Goal: Task Accomplishment & Management: Complete application form

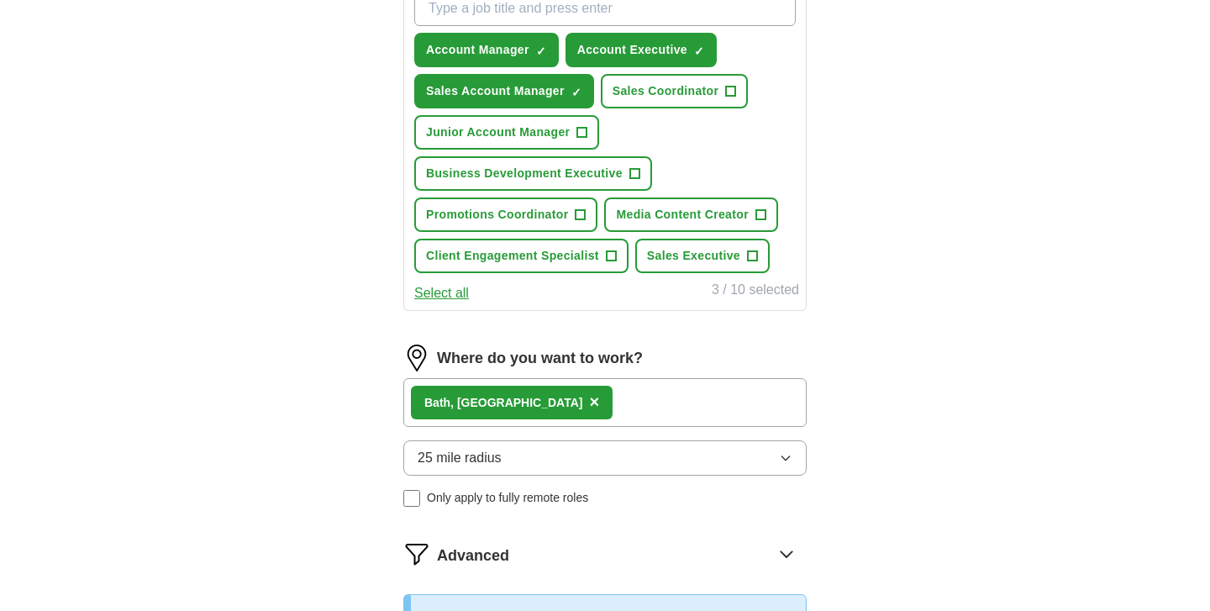
scroll to position [641, 0]
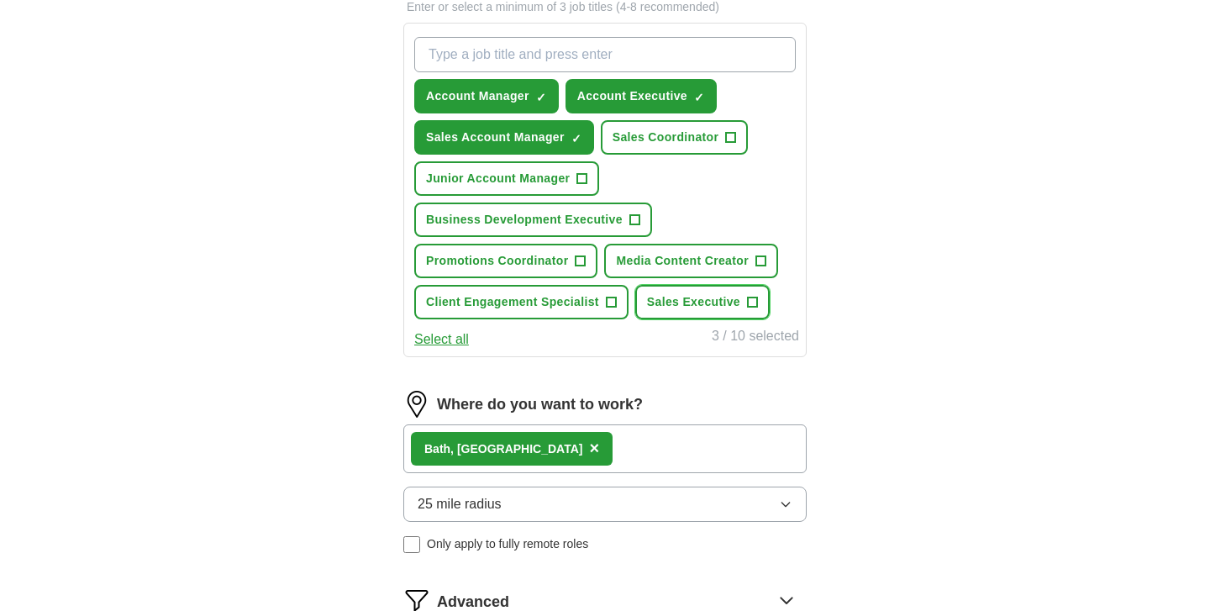
click at [735, 305] on span "Sales Executive" at bounding box center [693, 302] width 93 height 18
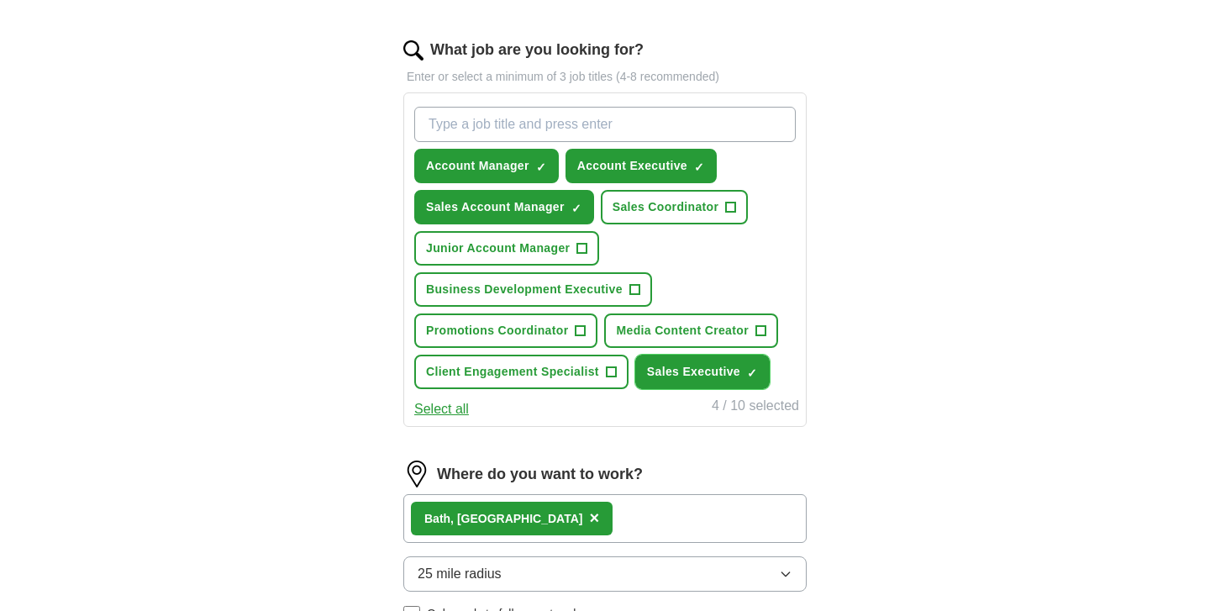
scroll to position [524, 0]
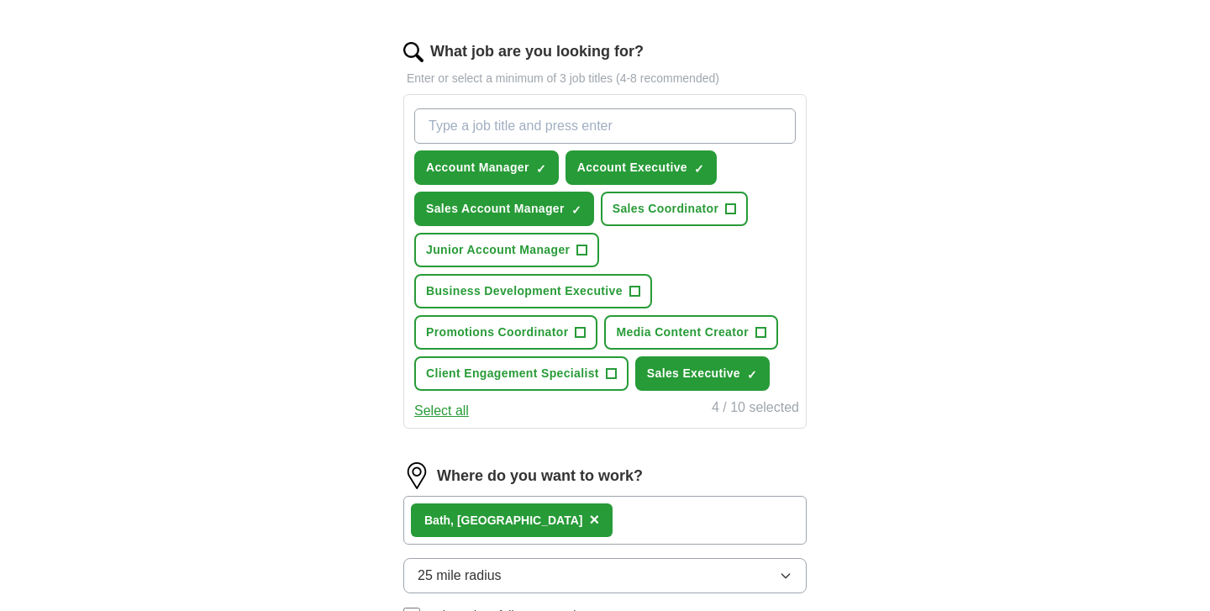
click at [667, 123] on input "What job are you looking for?" at bounding box center [604, 125] width 381 height 35
type input "business"
click at [637, 285] on span "+" at bounding box center [634, 291] width 10 height 13
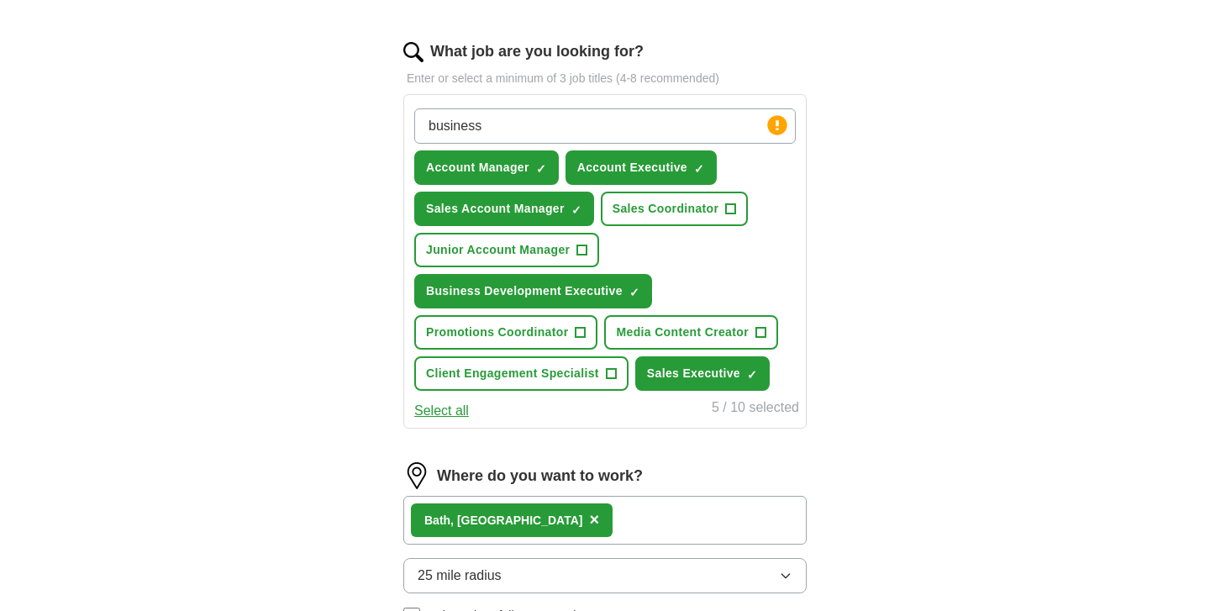
click at [628, 130] on input "business" at bounding box center [604, 125] width 381 height 35
click at [896, 162] on div "ApplyIQ Let ApplyIQ do the hard work of searching and applying for jobs. Just t…" at bounding box center [604, 212] width 1075 height 1371
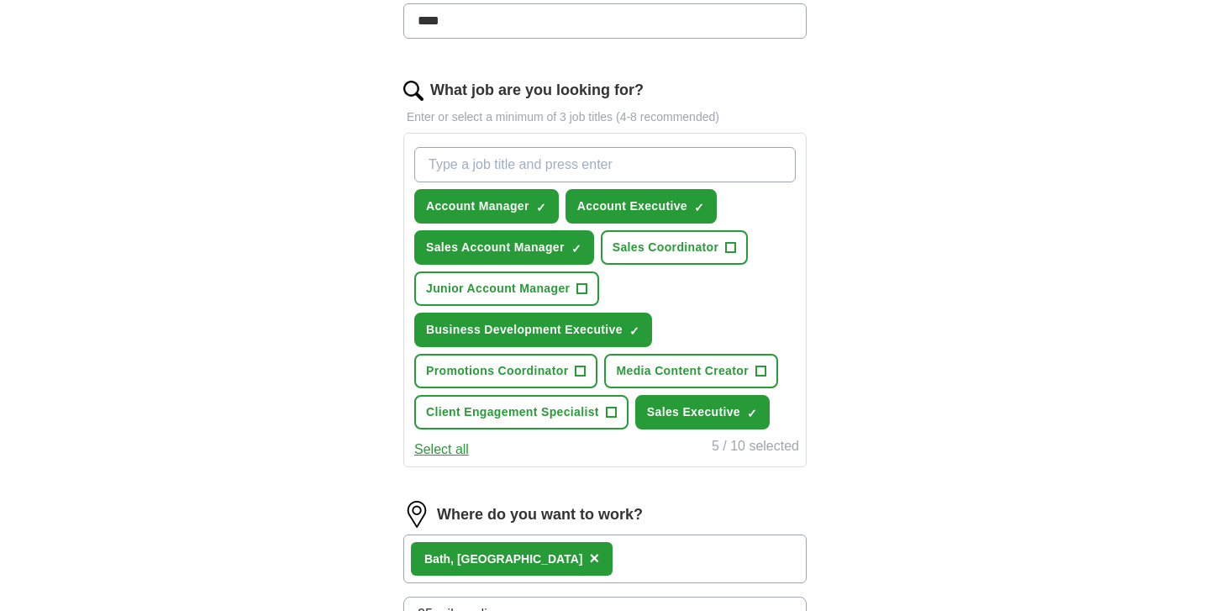
scroll to position [281, 0]
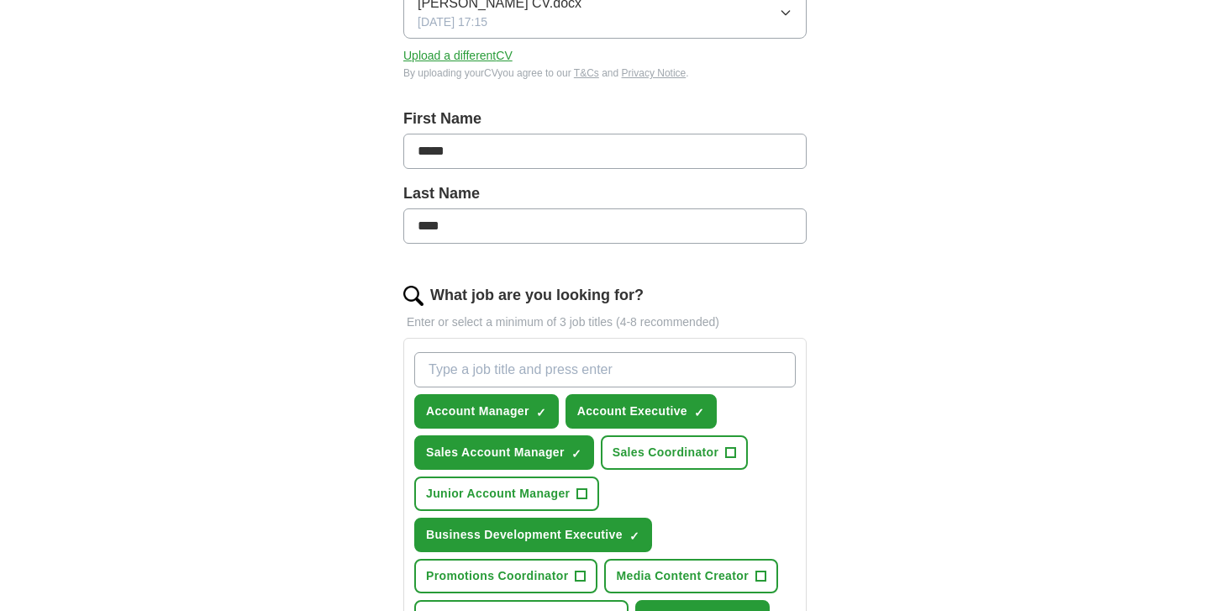
click at [514, 365] on input "What job are you looking for?" at bounding box center [604, 369] width 381 height 35
type input "f"
type input "Field Sales"
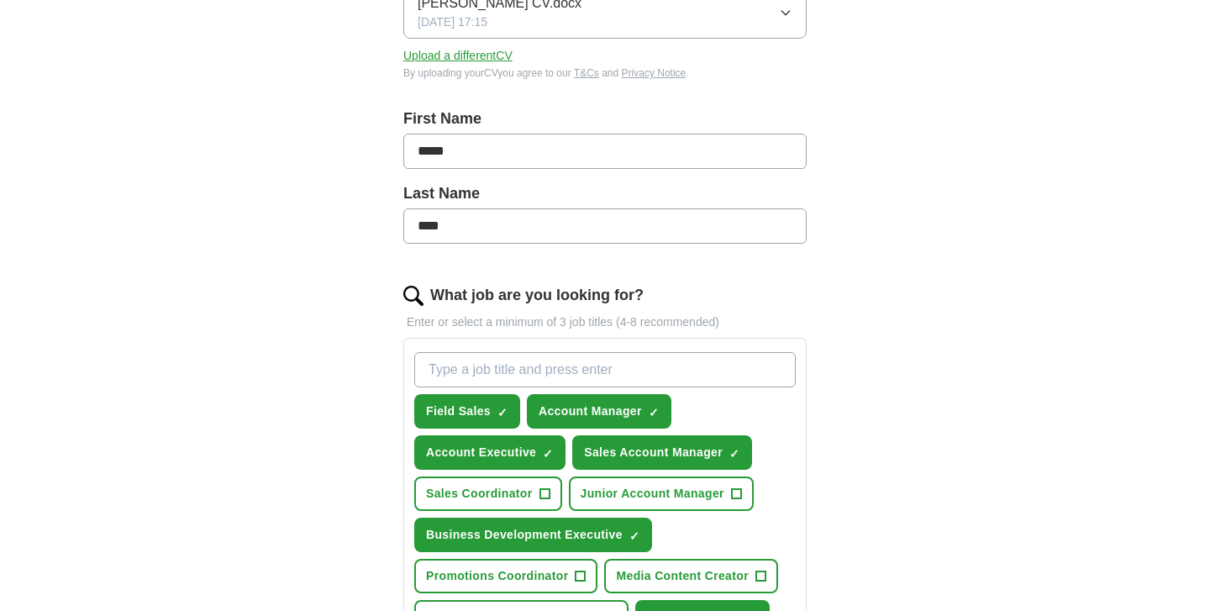
click at [775, 292] on div "What job are you looking for?" at bounding box center [604, 295] width 403 height 23
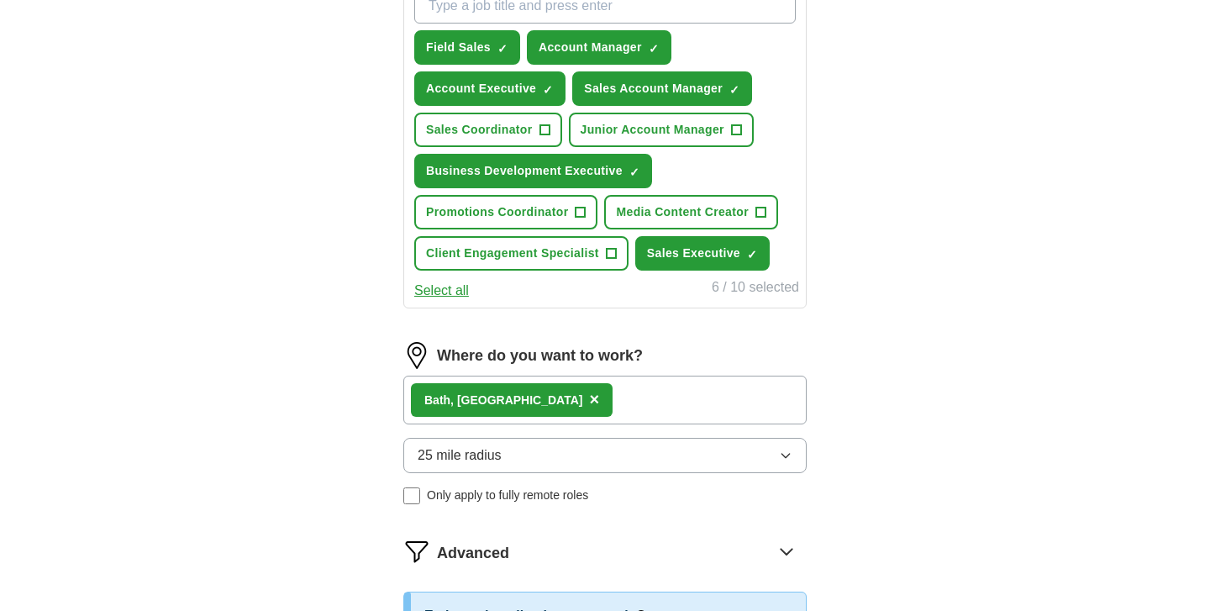
scroll to position [647, 0]
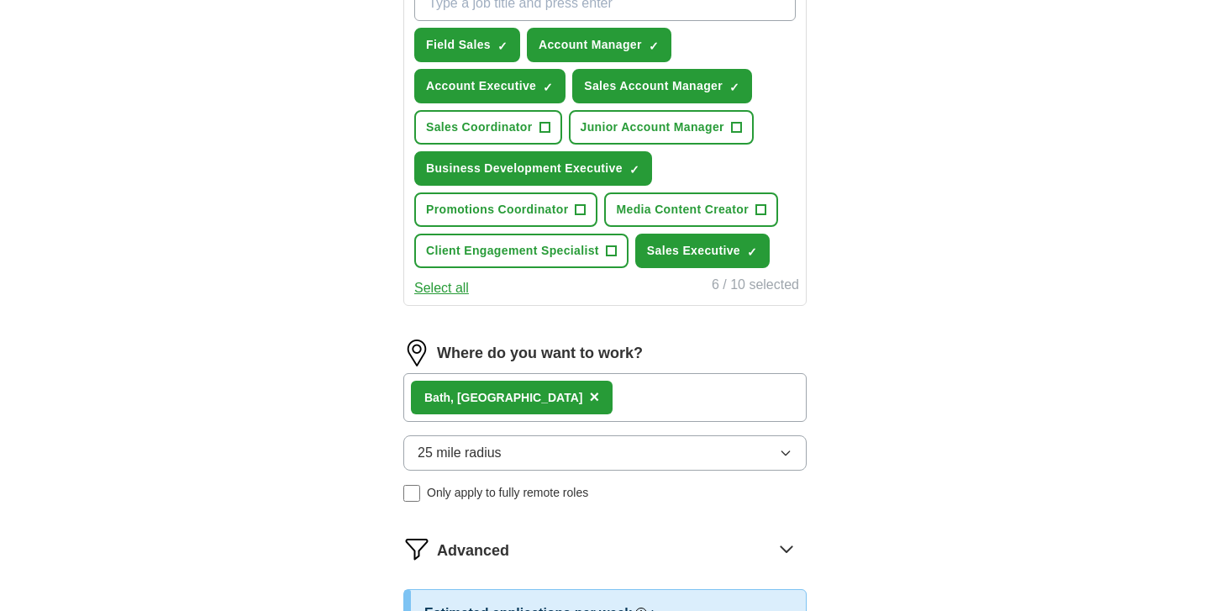
click at [614, 444] on button "25 mile radius" at bounding box center [604, 452] width 403 height 35
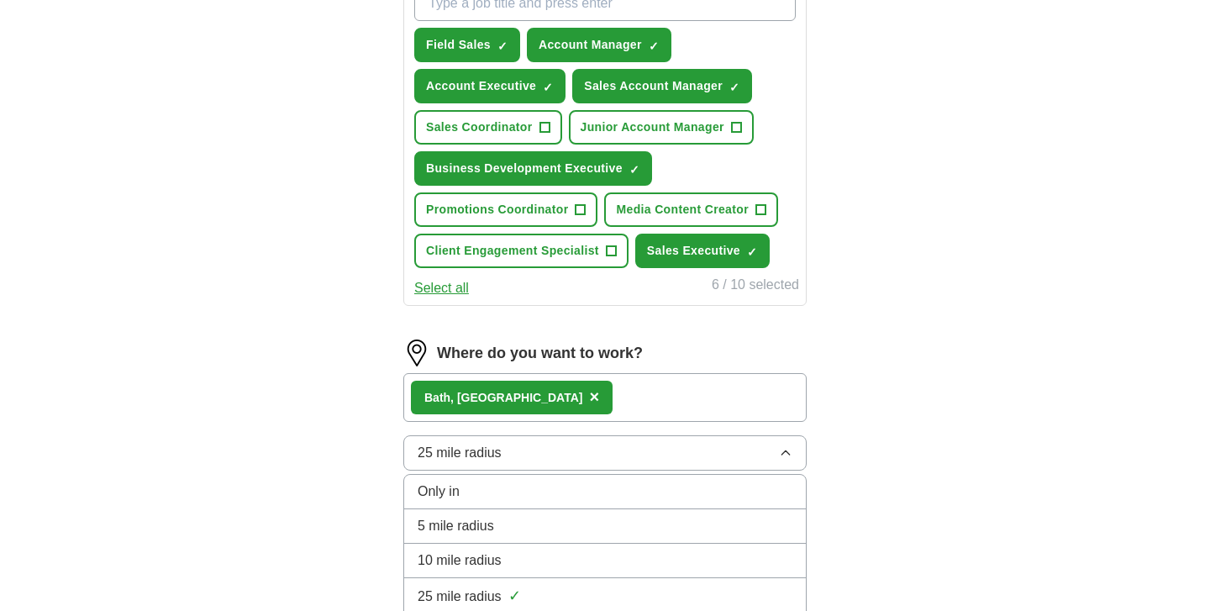
click at [570, 565] on div "10 mile radius" at bounding box center [605, 560] width 375 height 20
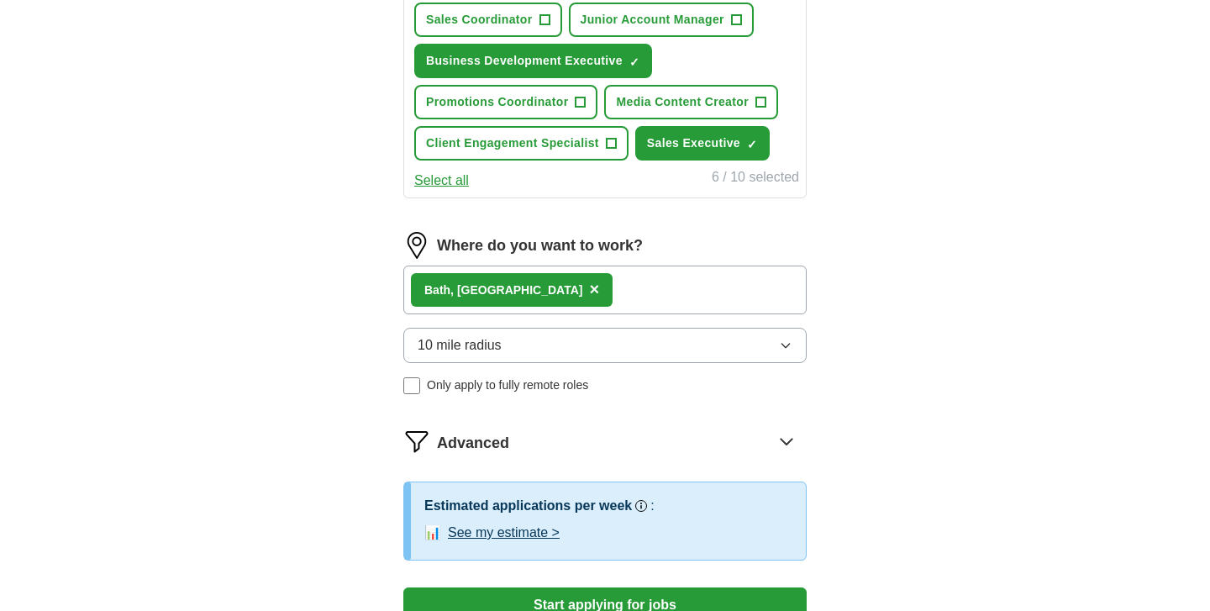
scroll to position [765, 0]
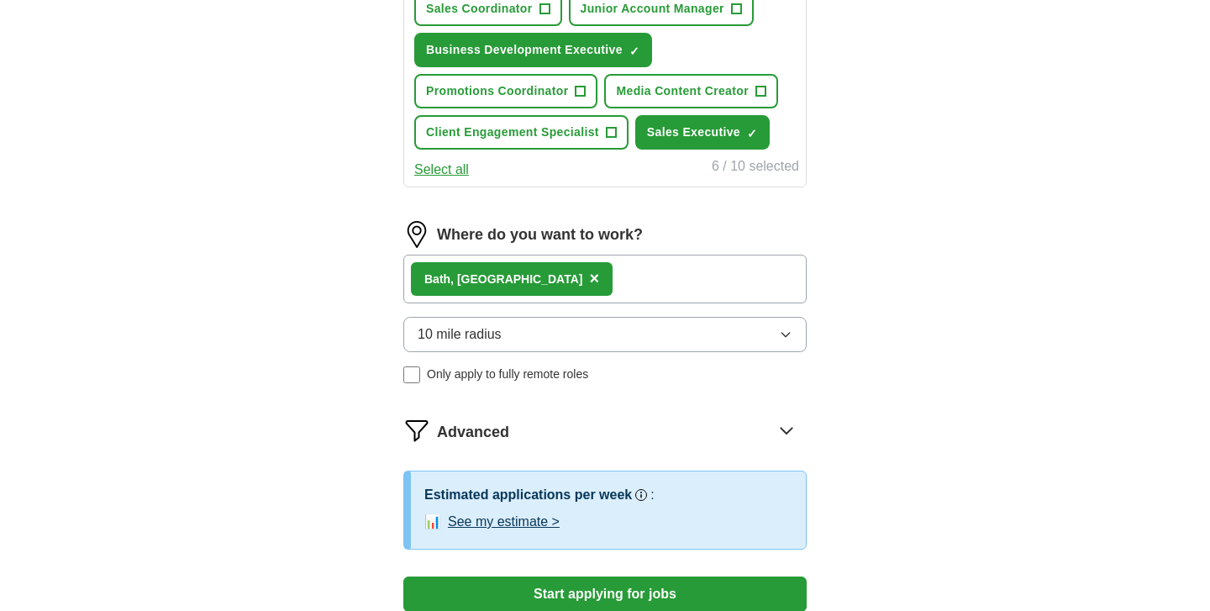
click at [569, 382] on span "Only apply to fully remote roles" at bounding box center [507, 374] width 161 height 18
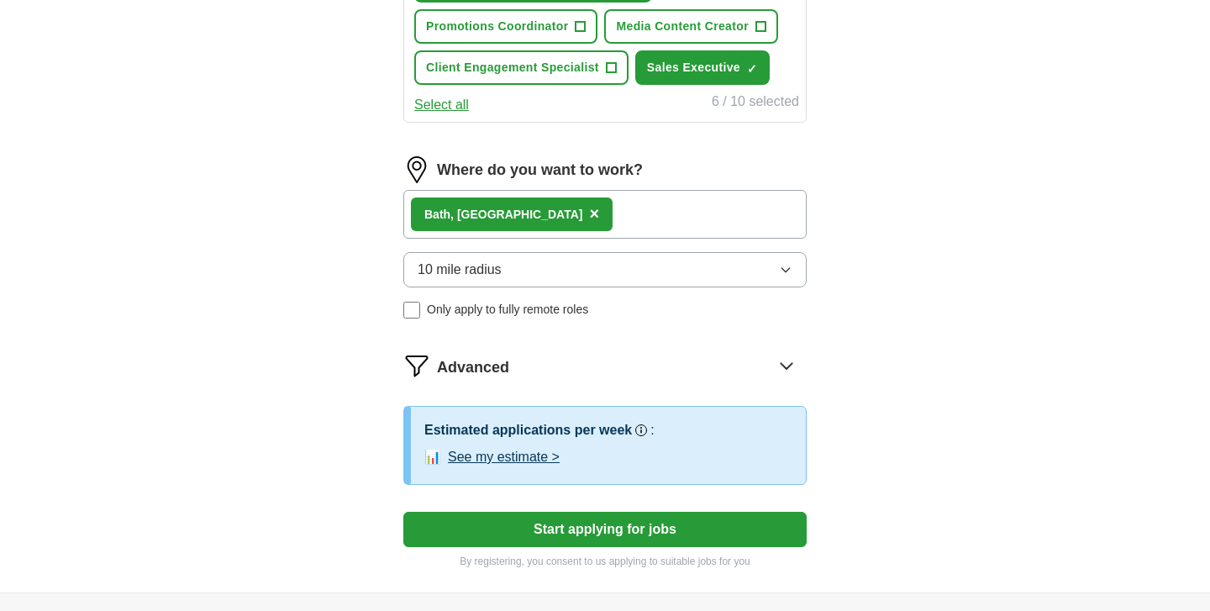
scroll to position [834, 0]
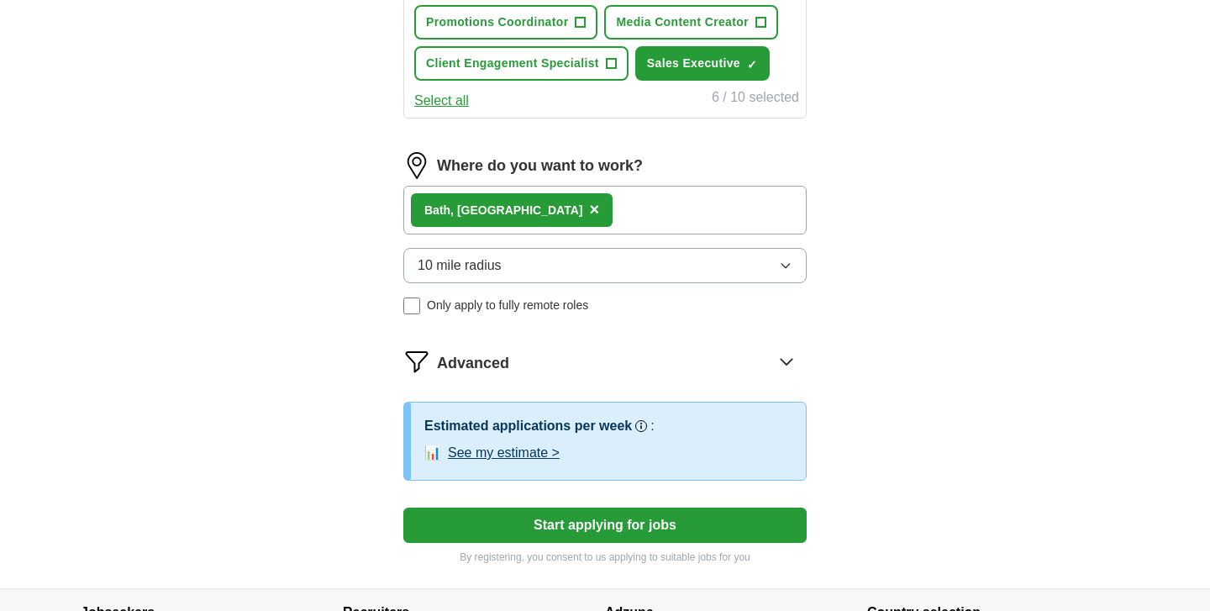
click at [533, 458] on button "See my estimate >" at bounding box center [504, 453] width 112 height 20
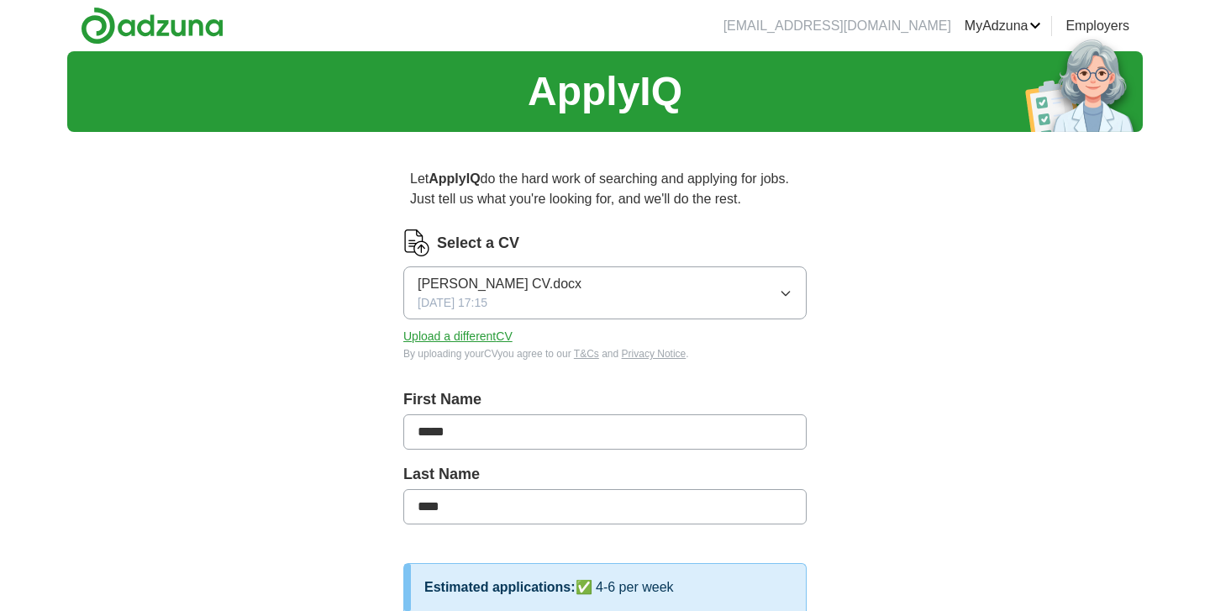
scroll to position [18, 0]
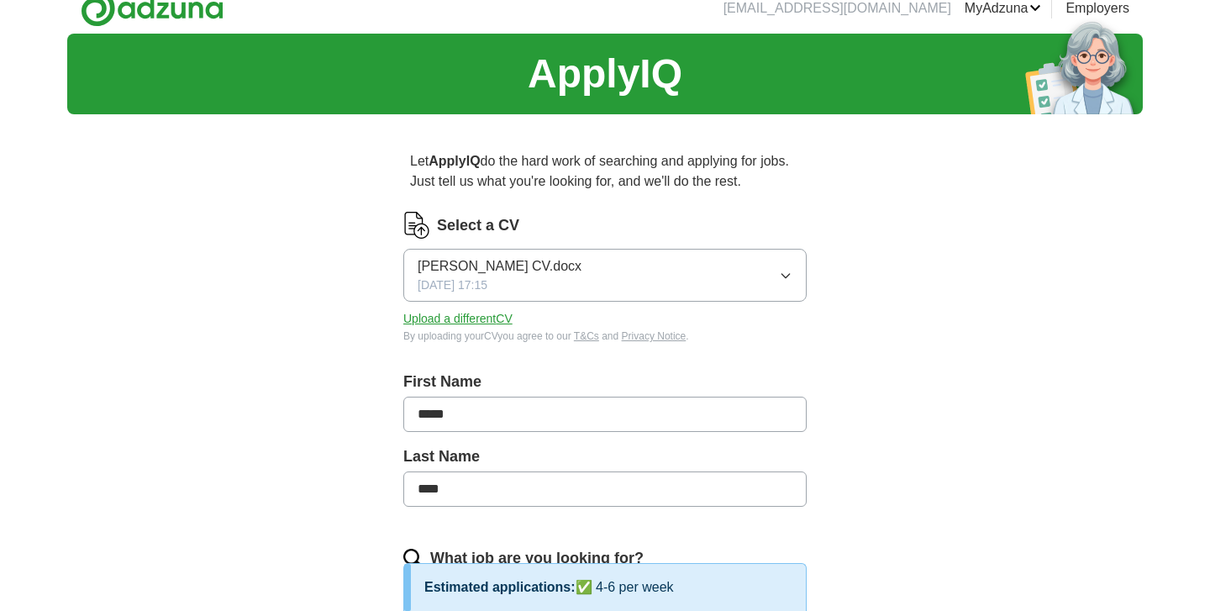
click at [686, 283] on button "[PERSON_NAME] CV.docx [DATE] 17:15" at bounding box center [604, 275] width 403 height 53
click at [781, 229] on div "Select a CV" at bounding box center [604, 225] width 403 height 27
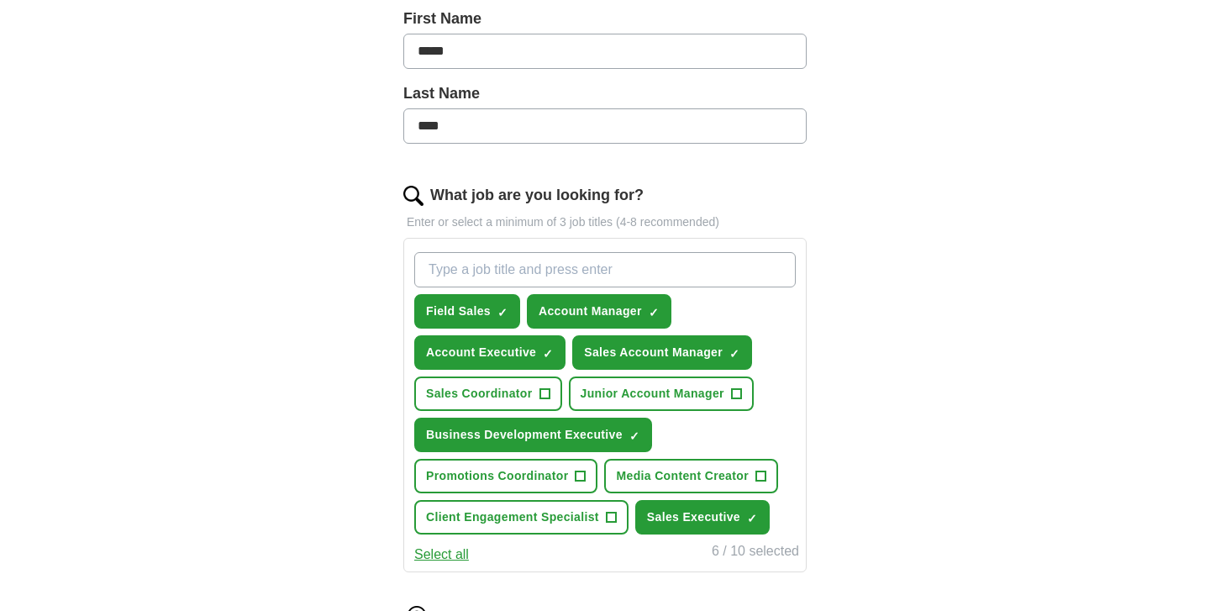
scroll to position [1001, 0]
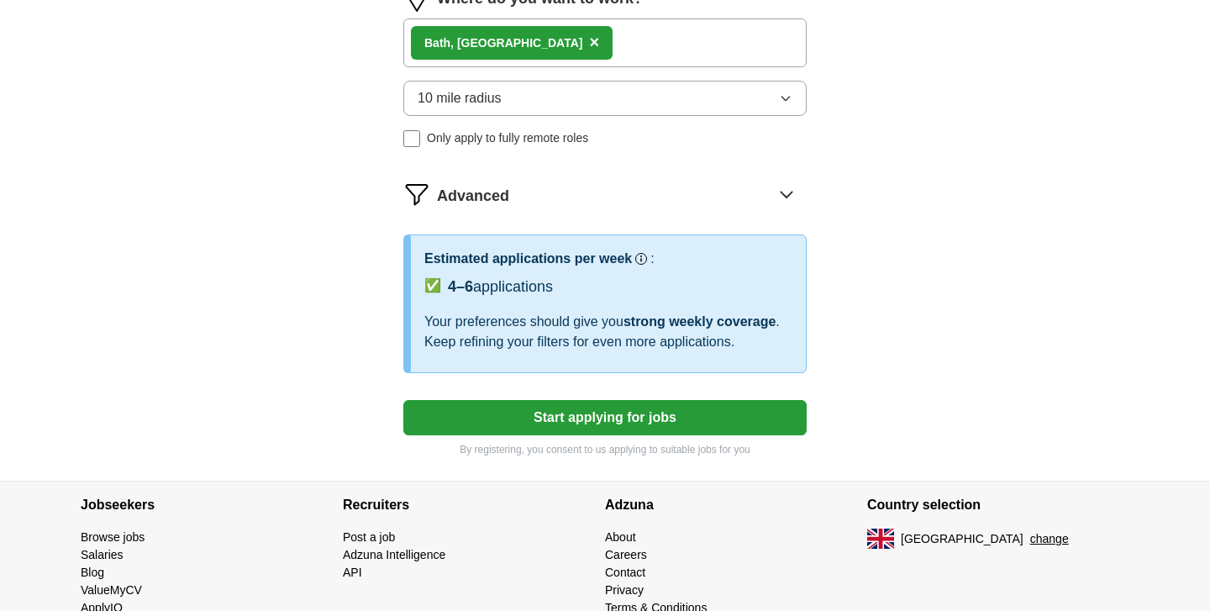
click at [639, 416] on button "Start applying for jobs" at bounding box center [604, 417] width 403 height 35
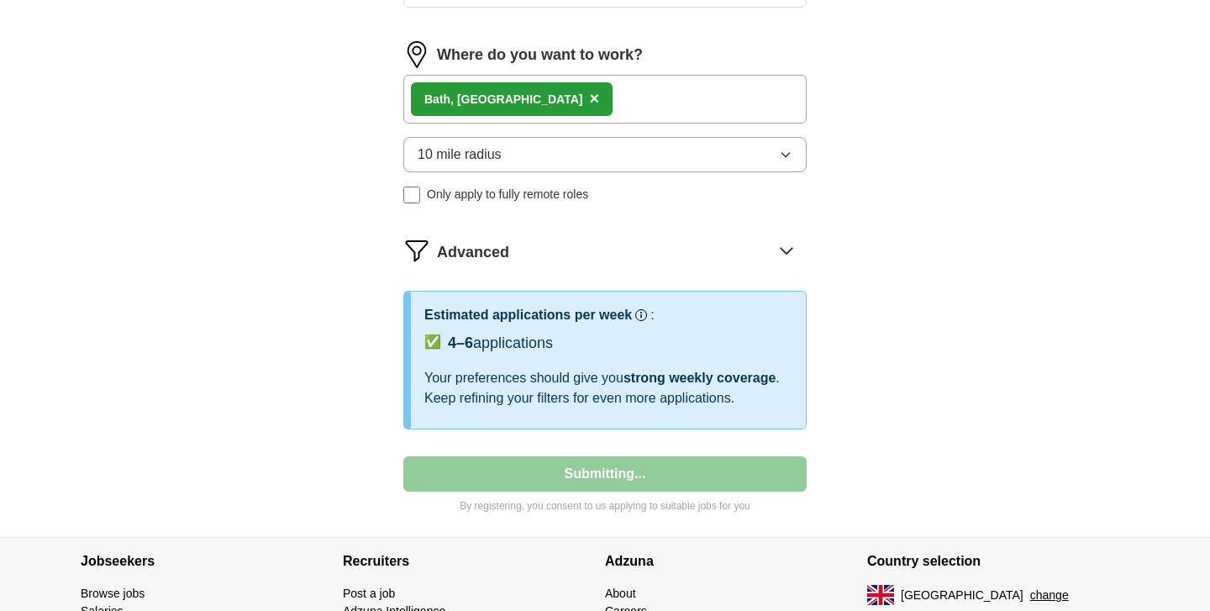
select select "**"
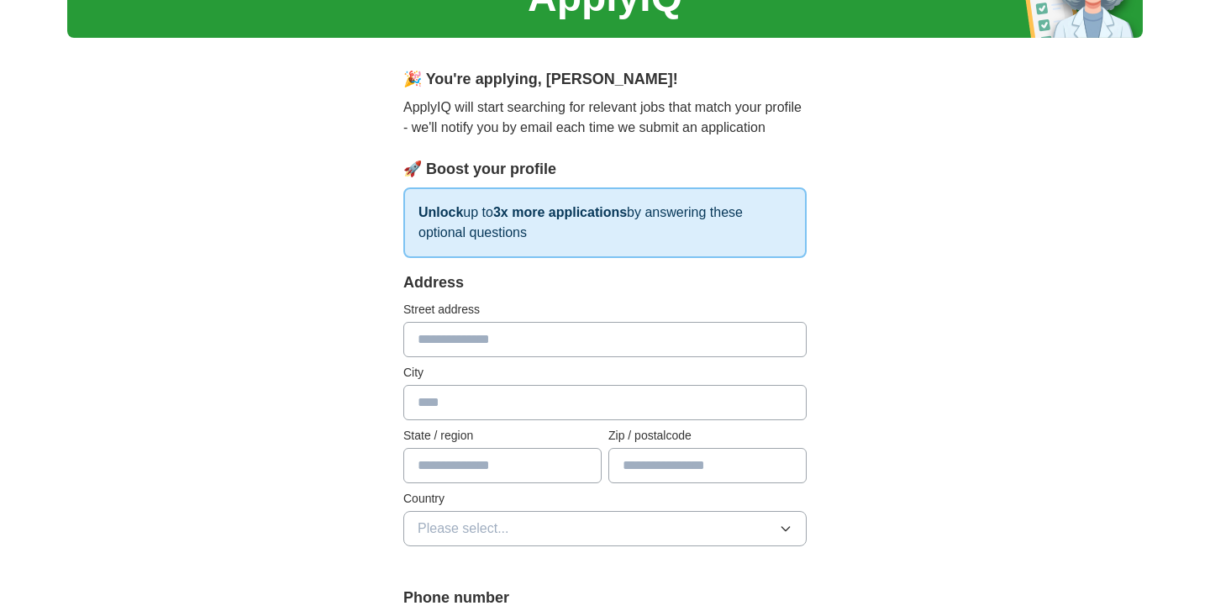
scroll to position [96, 0]
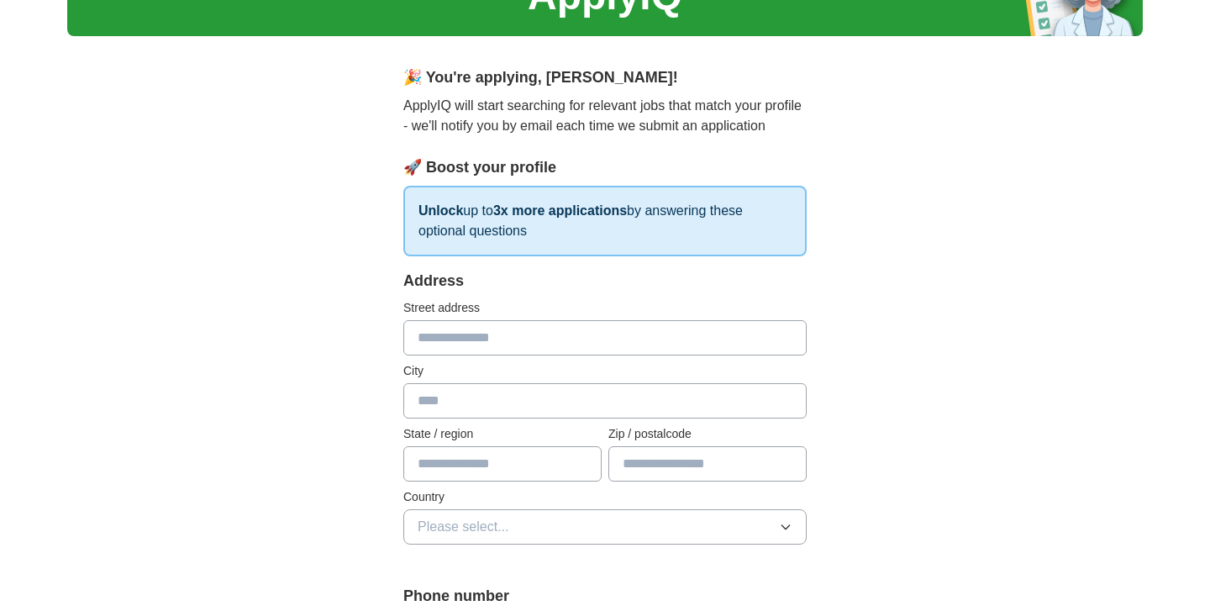
click at [662, 323] on input "text" at bounding box center [604, 337] width 403 height 35
type input "**********"
click at [586, 411] on input "text" at bounding box center [604, 400] width 403 height 35
type input "**********"
click at [643, 475] on input "text" at bounding box center [707, 463] width 198 height 35
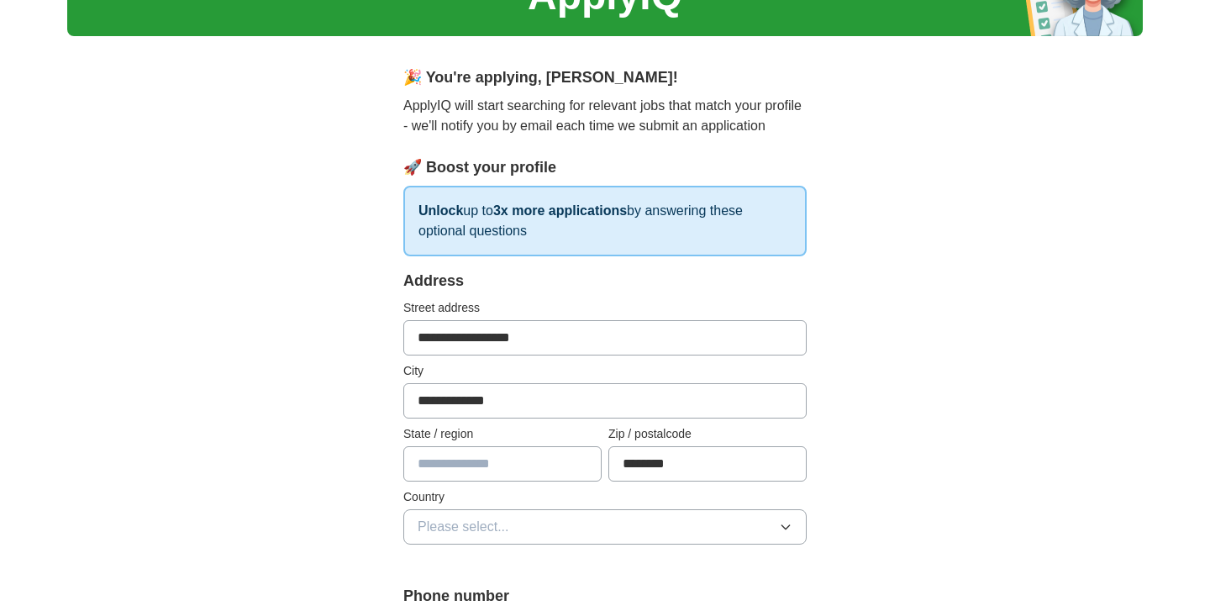
click at [639, 460] on input "********" at bounding box center [707, 463] width 198 height 35
type input "********"
click at [528, 469] on input "text" at bounding box center [502, 463] width 198 height 35
type input "*********"
click at [464, 525] on span "Please select..." at bounding box center [464, 527] width 92 height 20
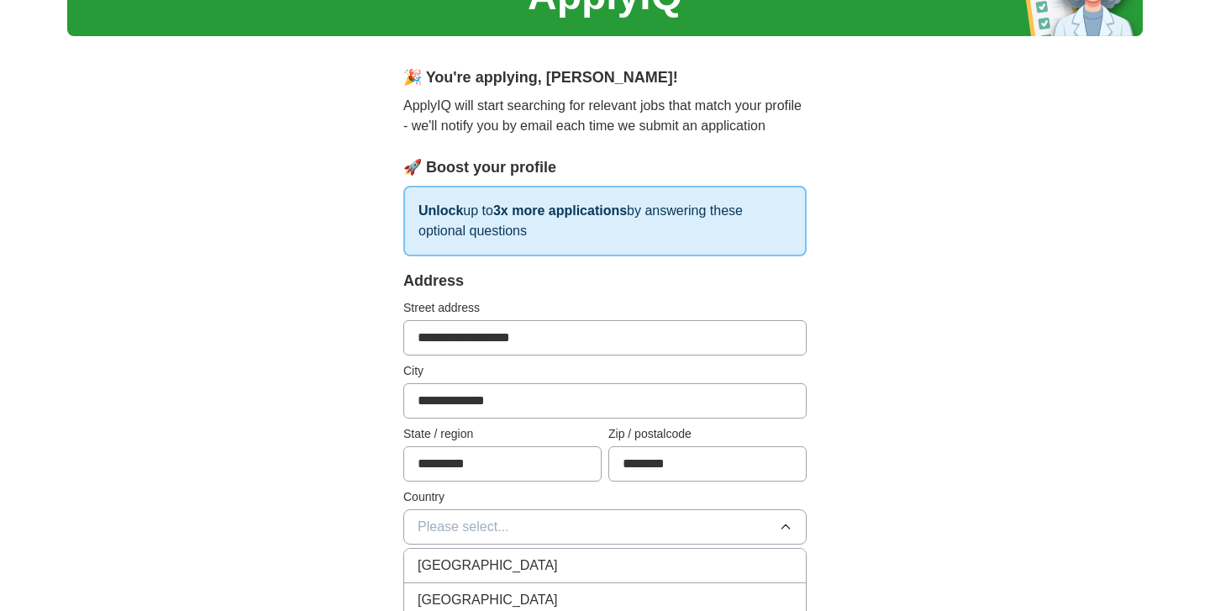
click at [508, 555] on span "[GEOGRAPHIC_DATA]" at bounding box center [488, 565] width 140 height 20
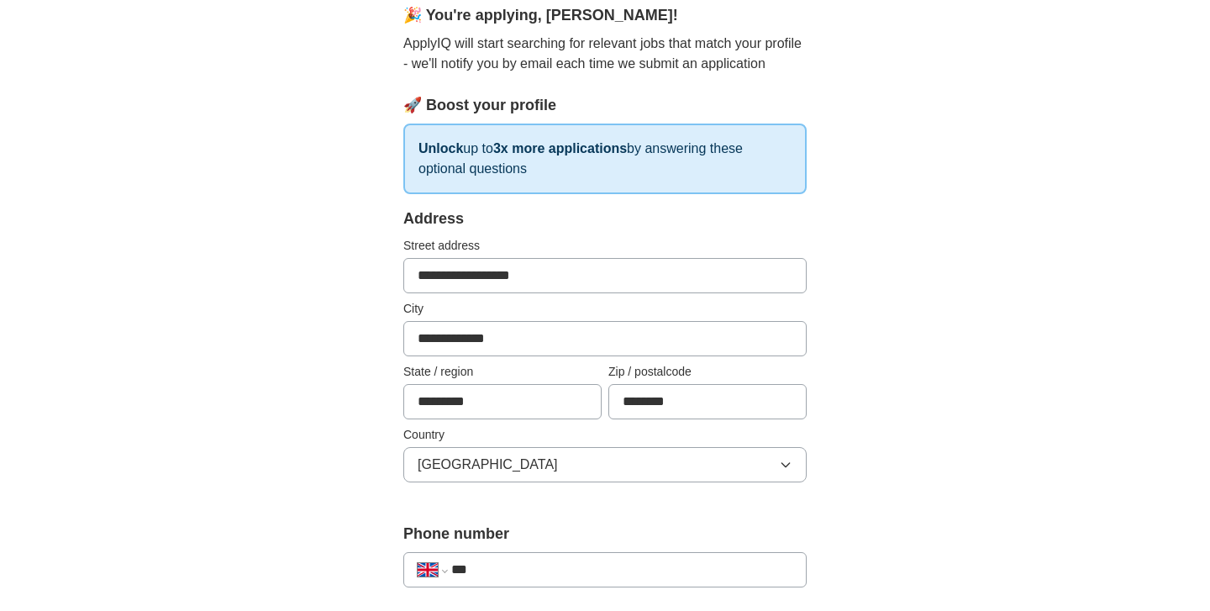
scroll to position [270, 0]
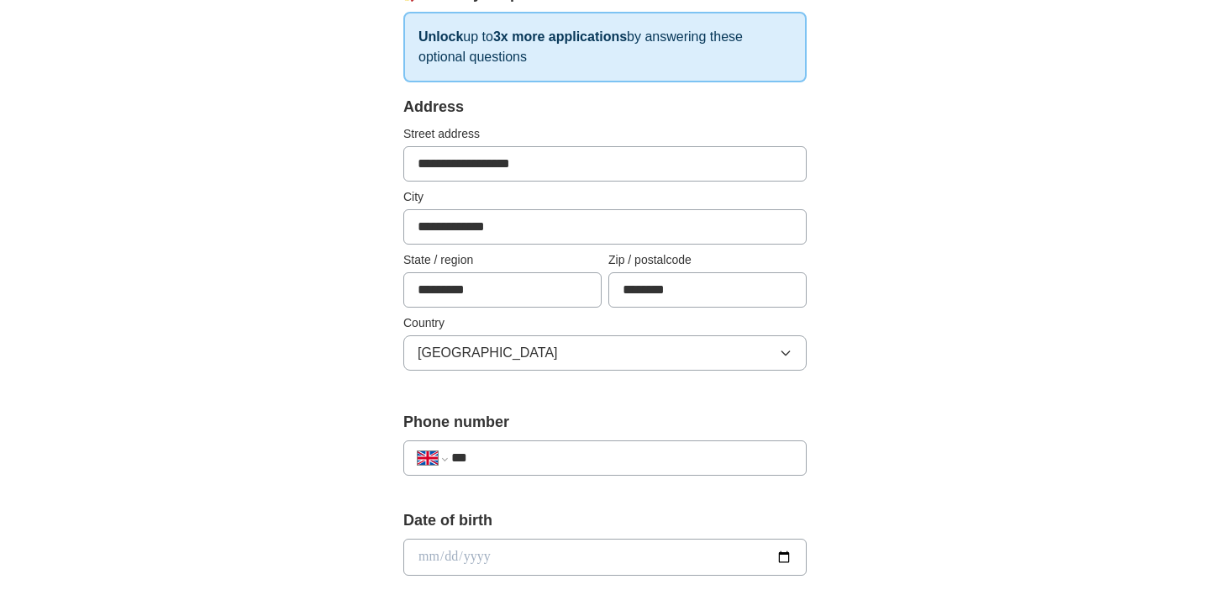
click at [529, 464] on input "***" at bounding box center [621, 458] width 341 height 20
type input "**********"
click at [560, 541] on input "date" at bounding box center [604, 556] width 403 height 37
click at [554, 565] on input "date" at bounding box center [604, 556] width 403 height 37
click at [556, 554] on input "date" at bounding box center [604, 556] width 403 height 37
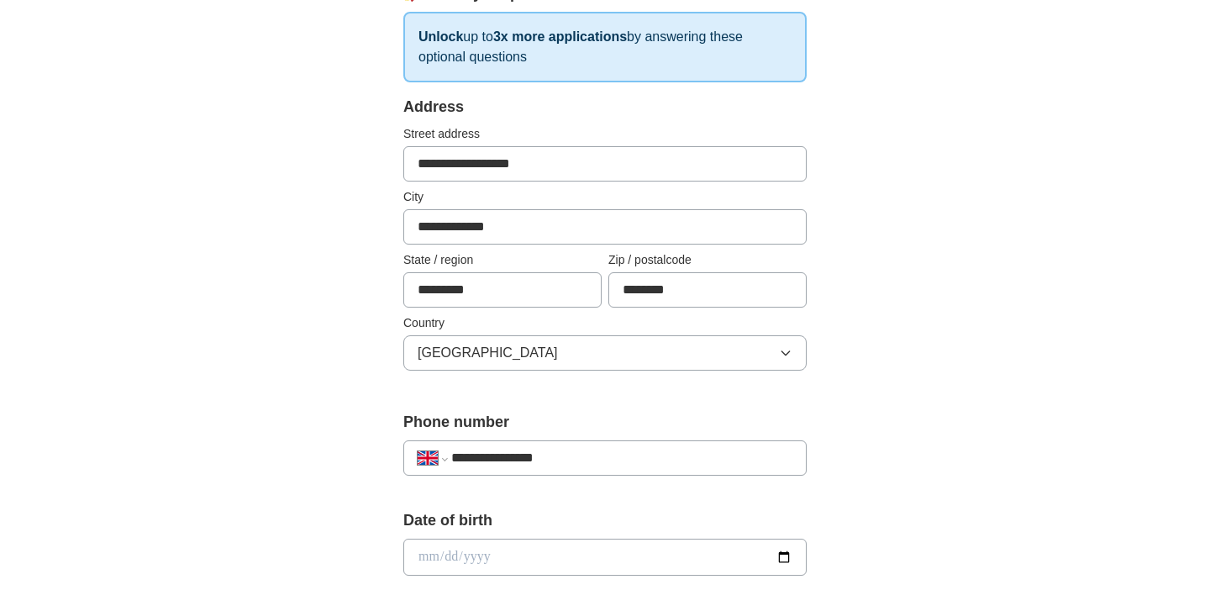
click at [793, 554] on input "date" at bounding box center [604, 556] width 403 height 37
click at [786, 558] on input "date" at bounding box center [604, 556] width 403 height 37
type input "**********"
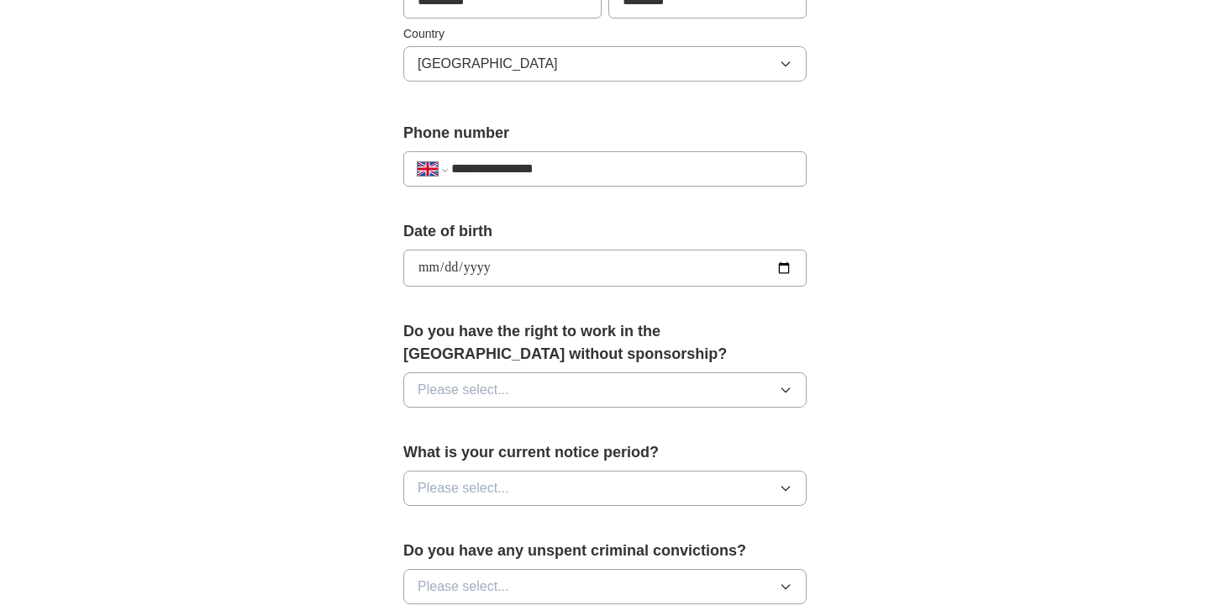
click at [555, 382] on button "Please select..." at bounding box center [604, 389] width 403 height 35
click at [545, 432] on div "Yes" at bounding box center [605, 428] width 375 height 20
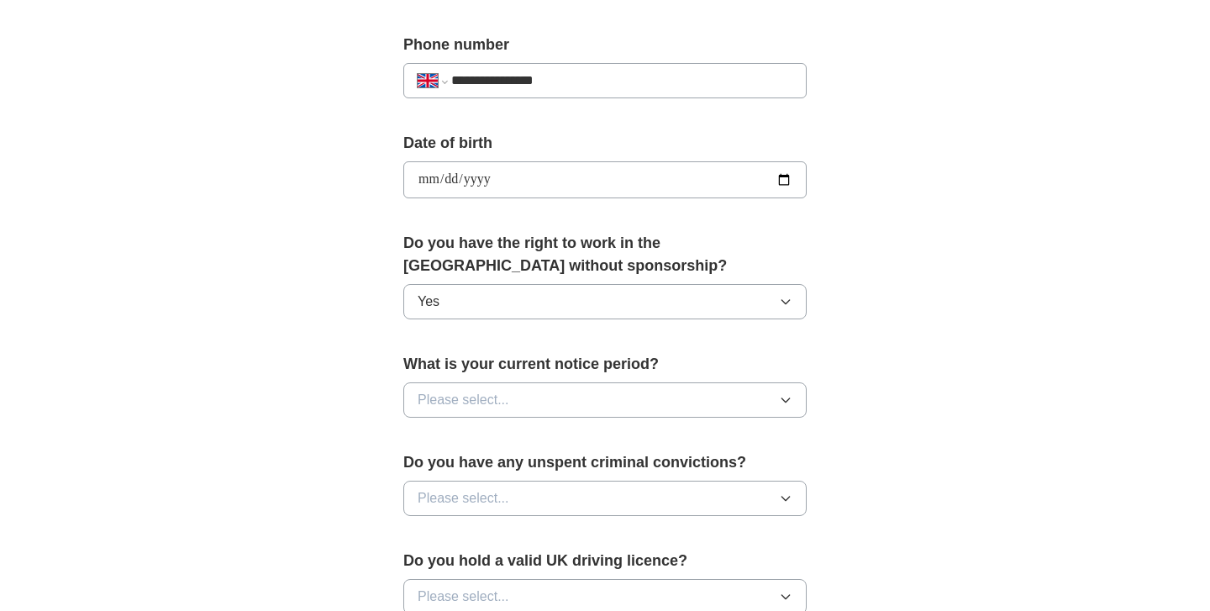
scroll to position [653, 0]
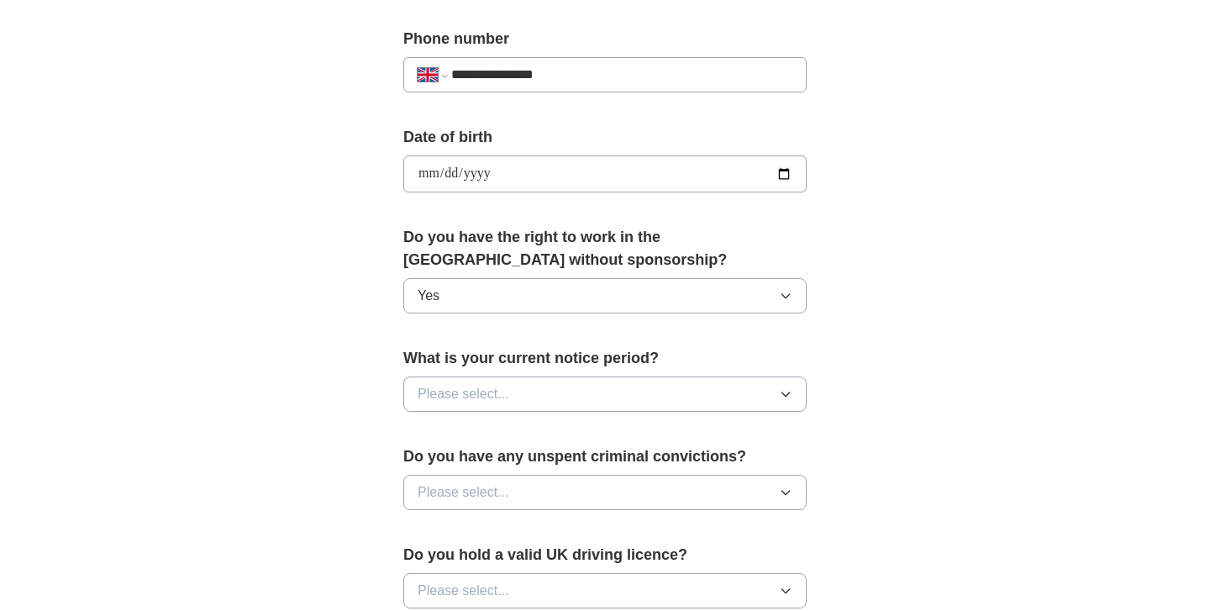
click at [567, 402] on button "Please select..." at bounding box center [604, 393] width 403 height 35
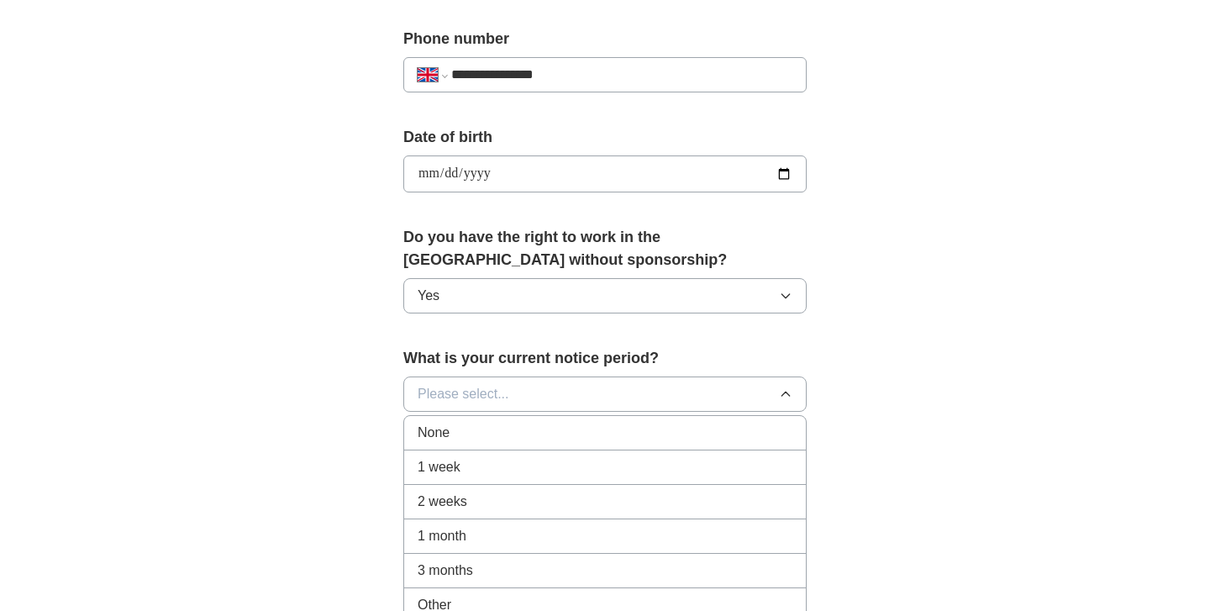
click at [565, 432] on div "None" at bounding box center [605, 433] width 375 height 20
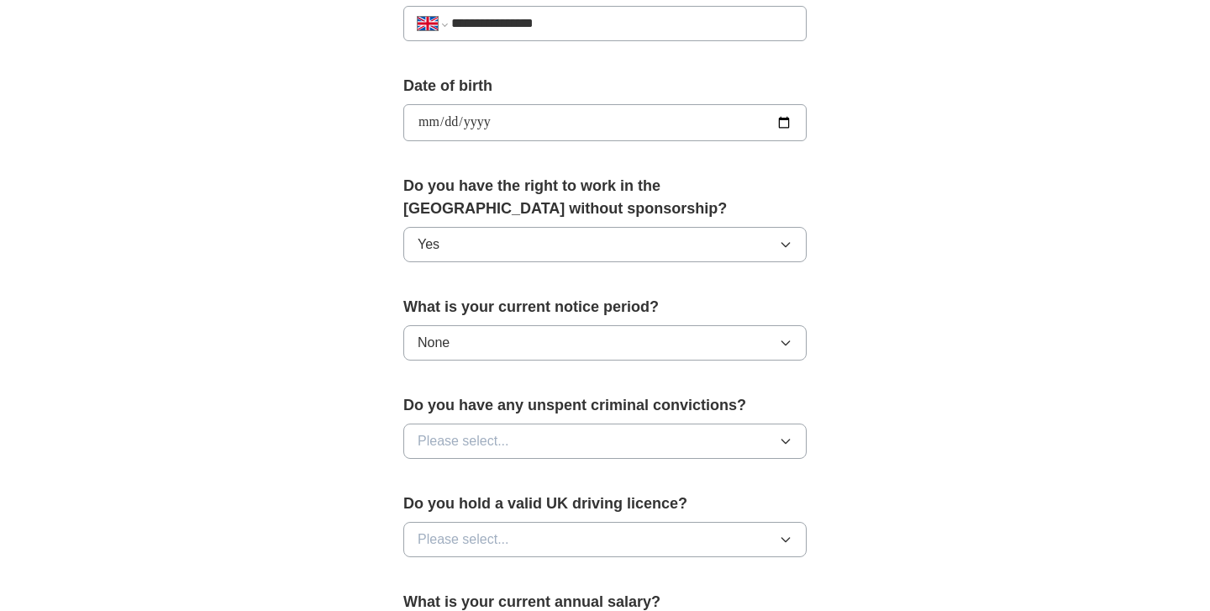
scroll to position [711, 0]
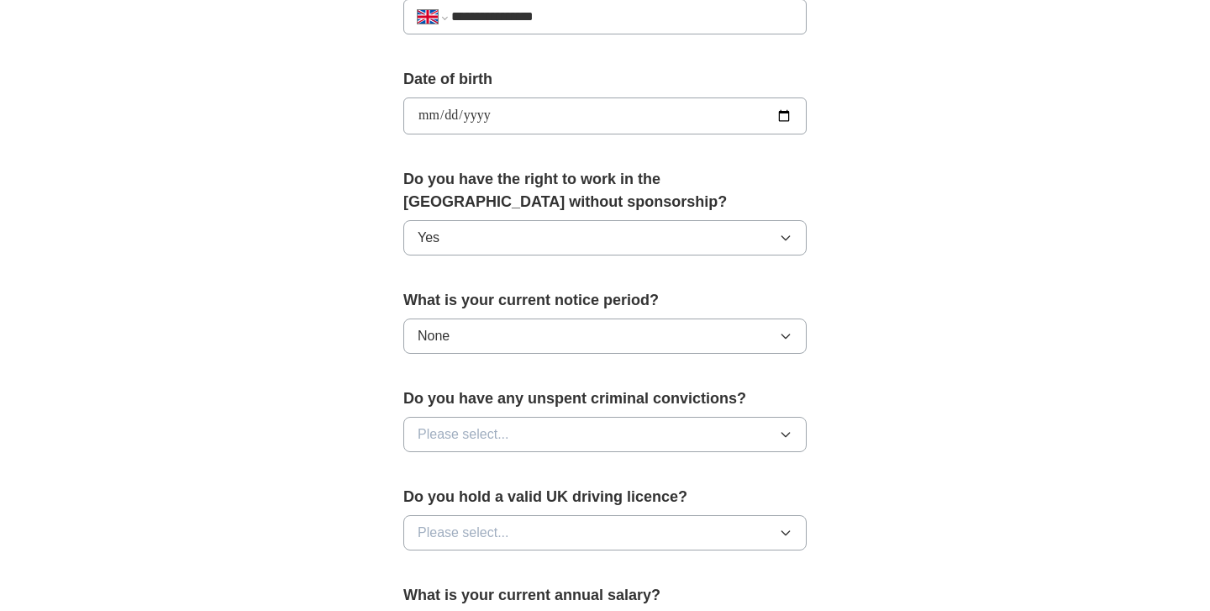
click at [570, 426] on button "Please select..." at bounding box center [604, 434] width 403 height 35
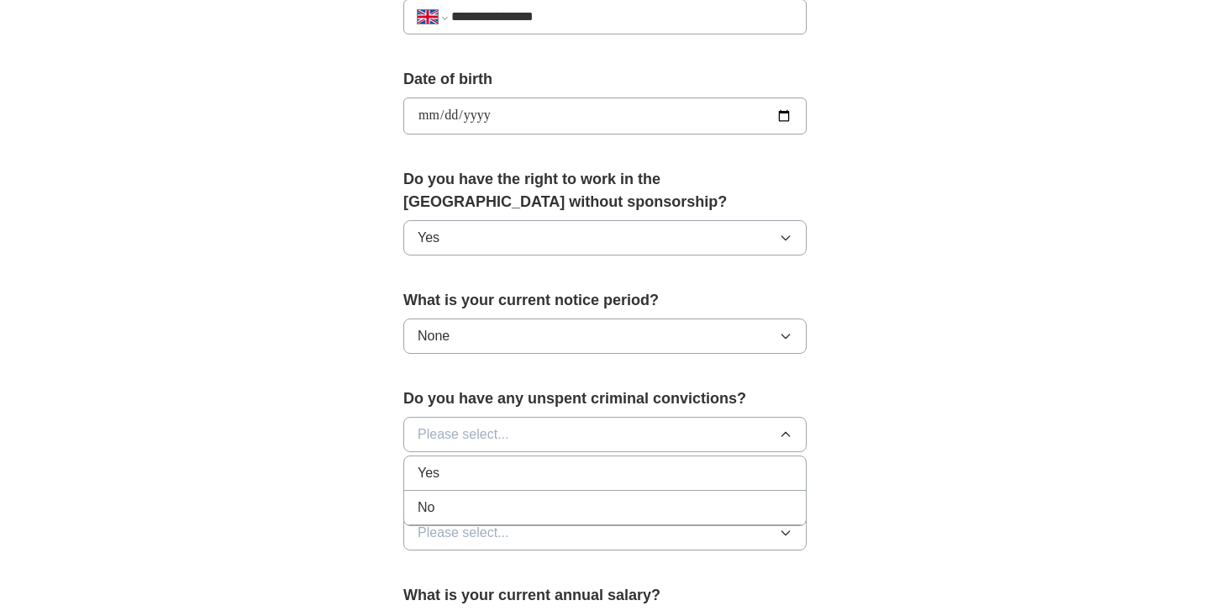
click at [562, 506] on div "No" at bounding box center [605, 507] width 375 height 20
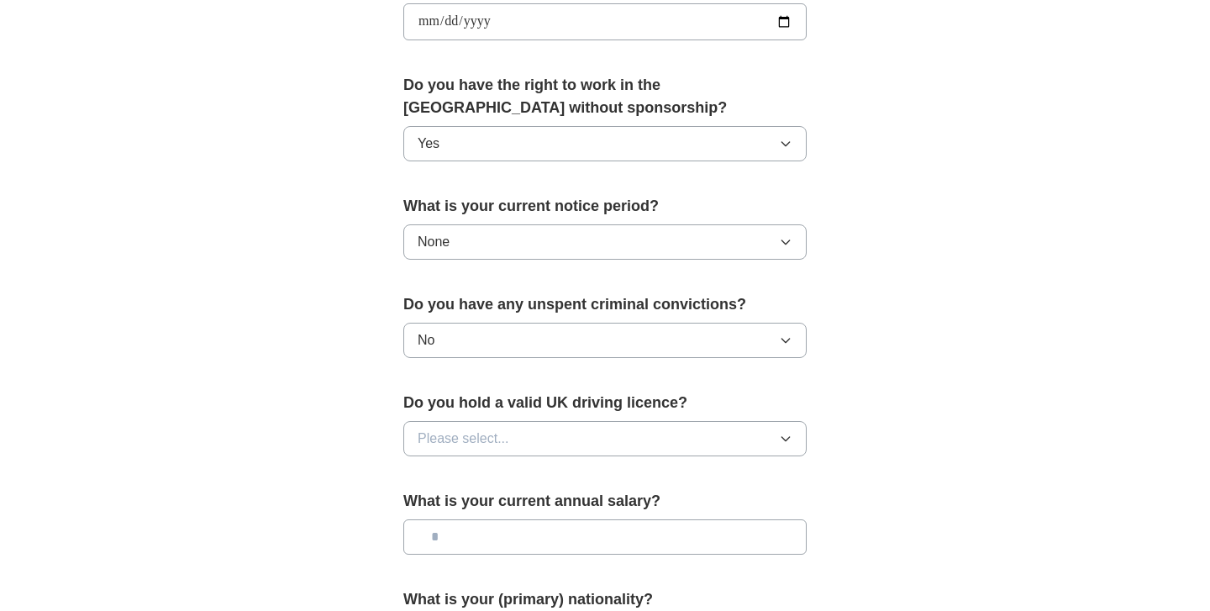
scroll to position [833, 0]
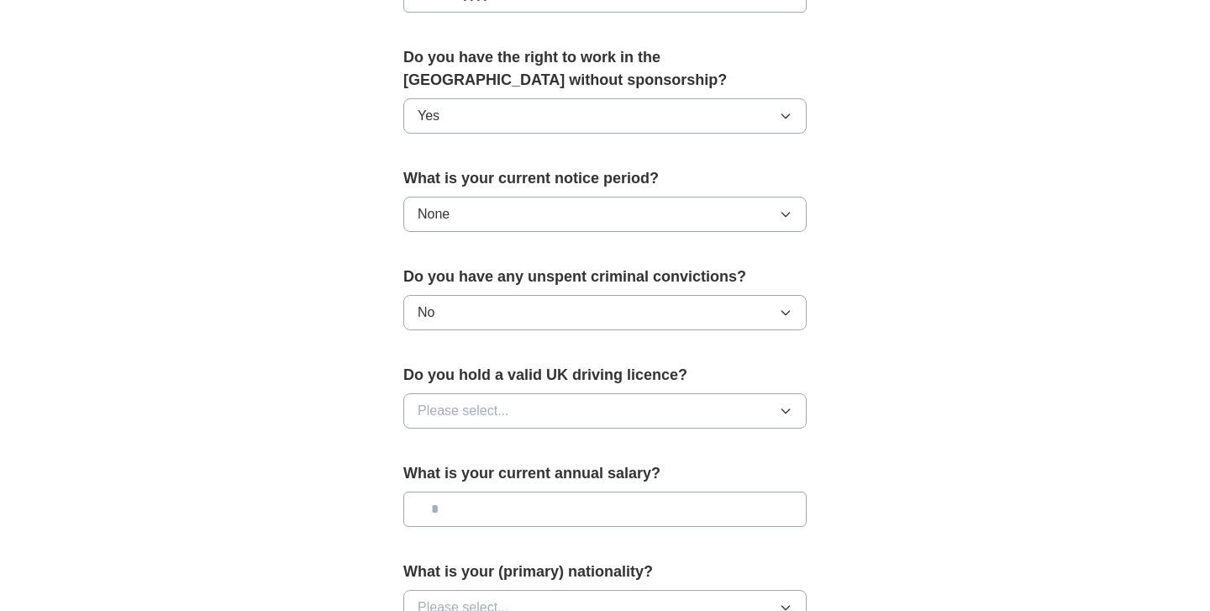
click at [595, 423] on button "Please select..." at bounding box center [604, 410] width 403 height 35
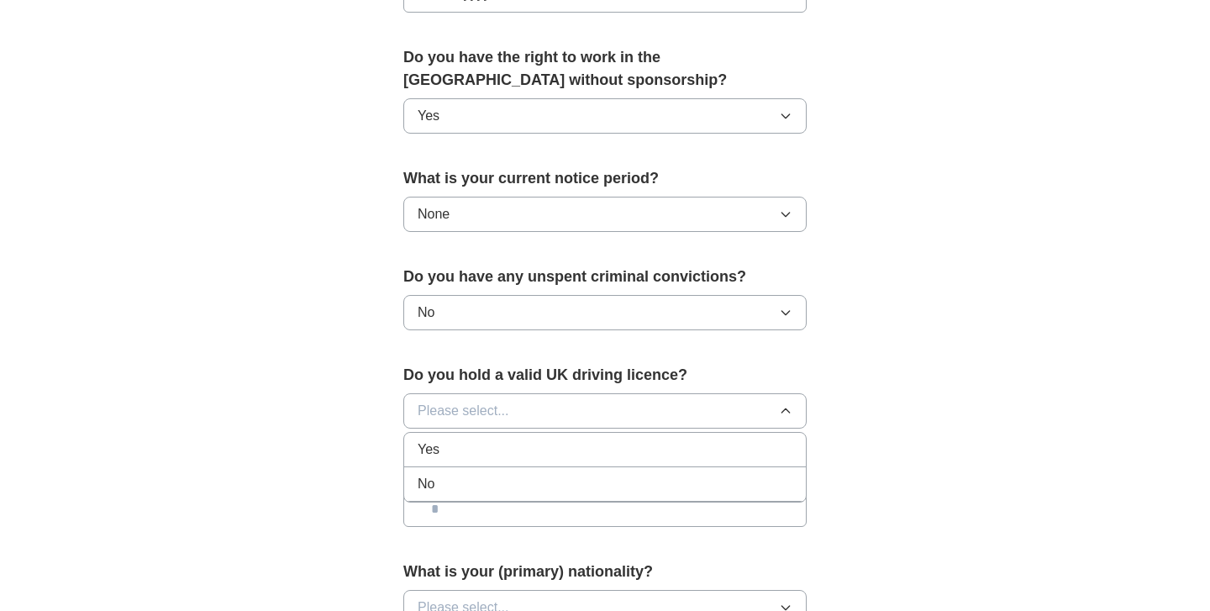
click at [555, 450] on div "Yes" at bounding box center [605, 449] width 375 height 20
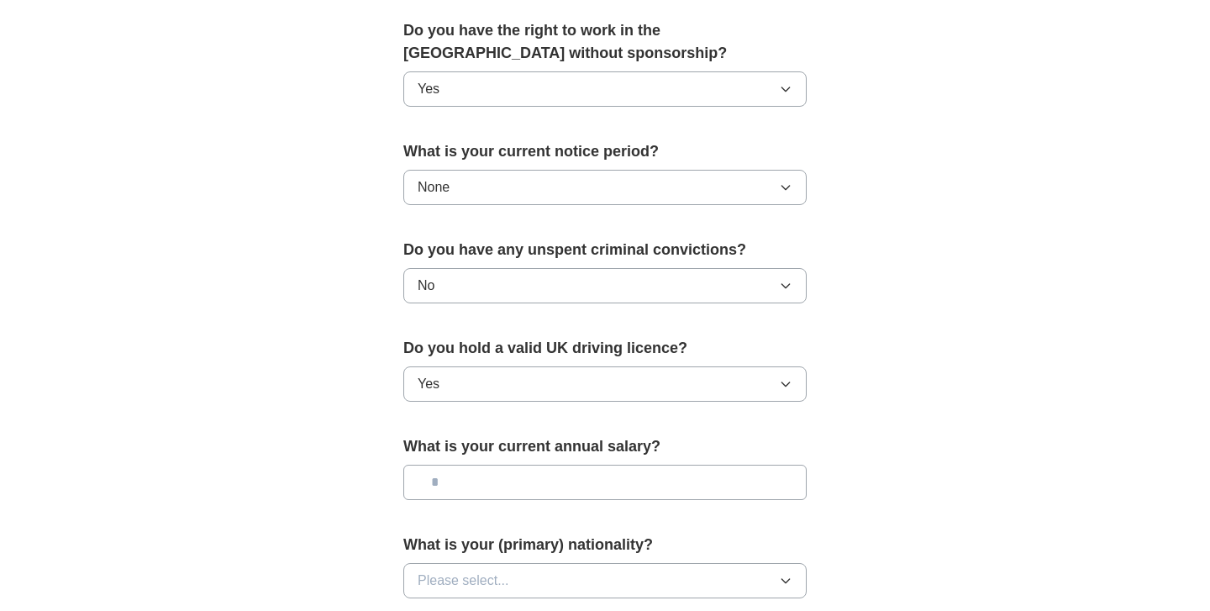
scroll to position [883, 0]
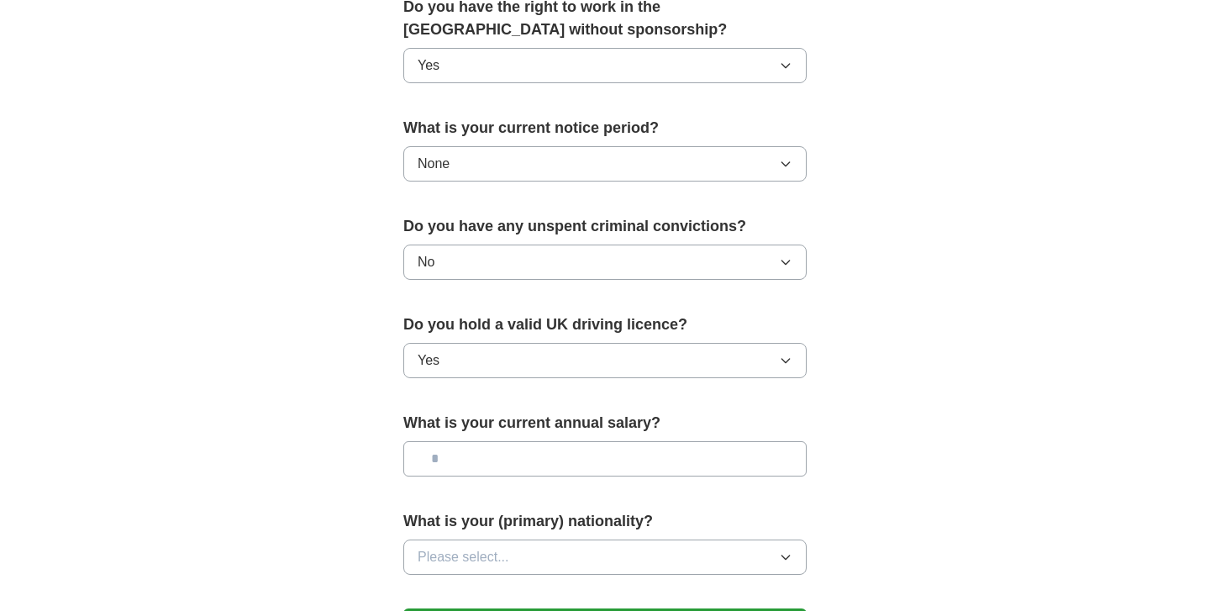
click at [553, 457] on input "text" at bounding box center [604, 458] width 403 height 35
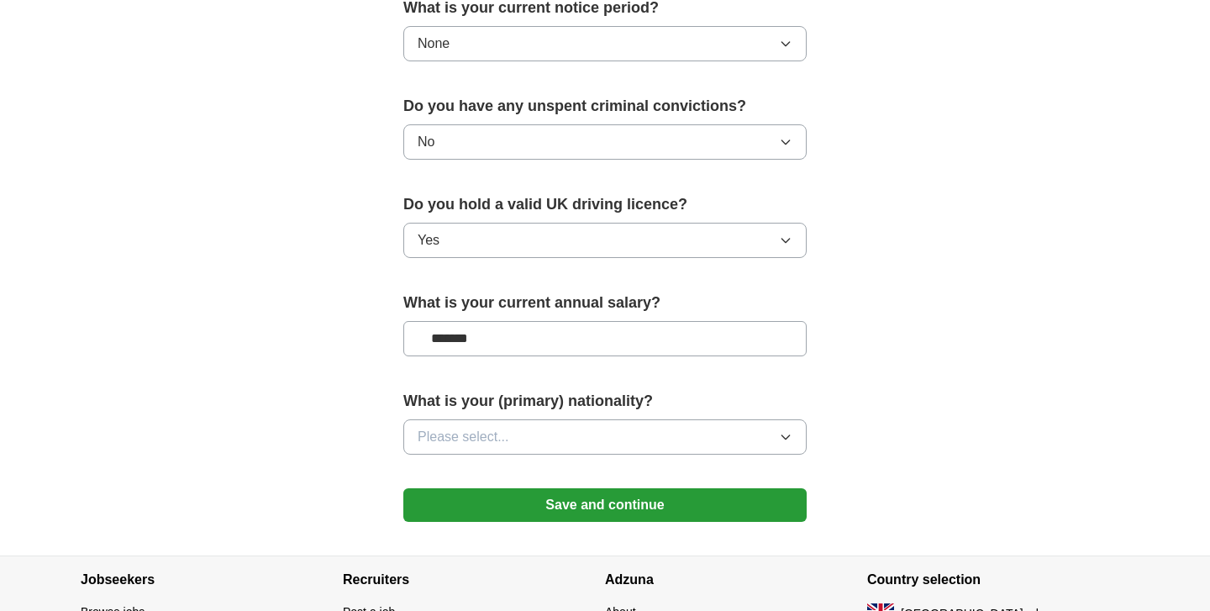
type input "*******"
click at [618, 431] on button "Please select..." at bounding box center [604, 436] width 403 height 35
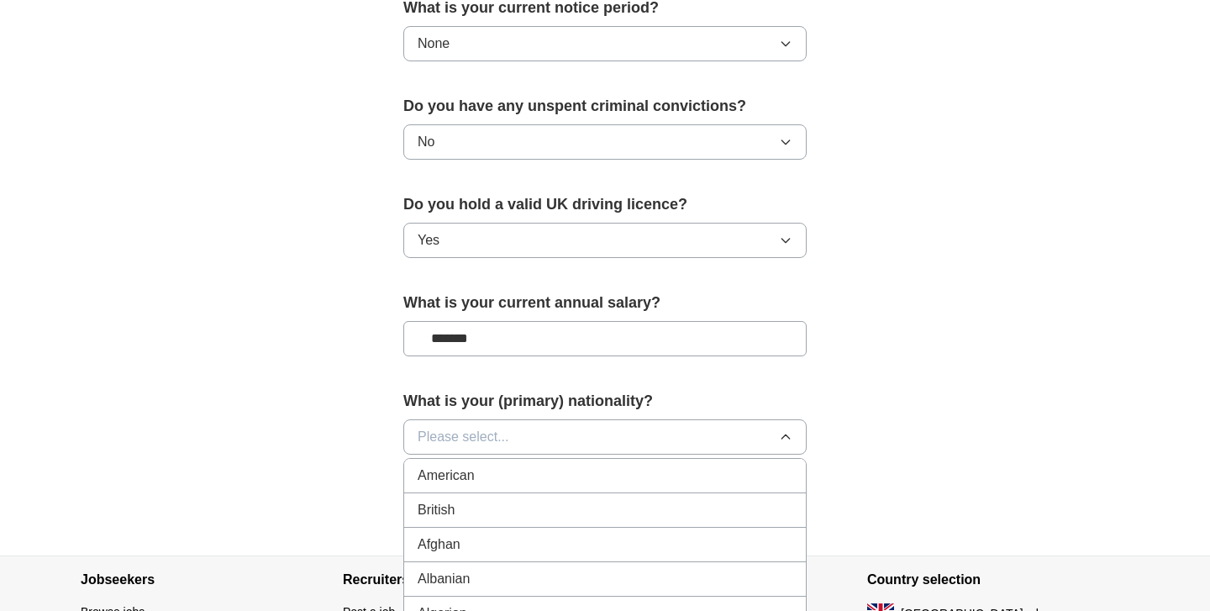
scroll to position [25, 0]
click at [576, 489] on div "British" at bounding box center [605, 485] width 375 height 20
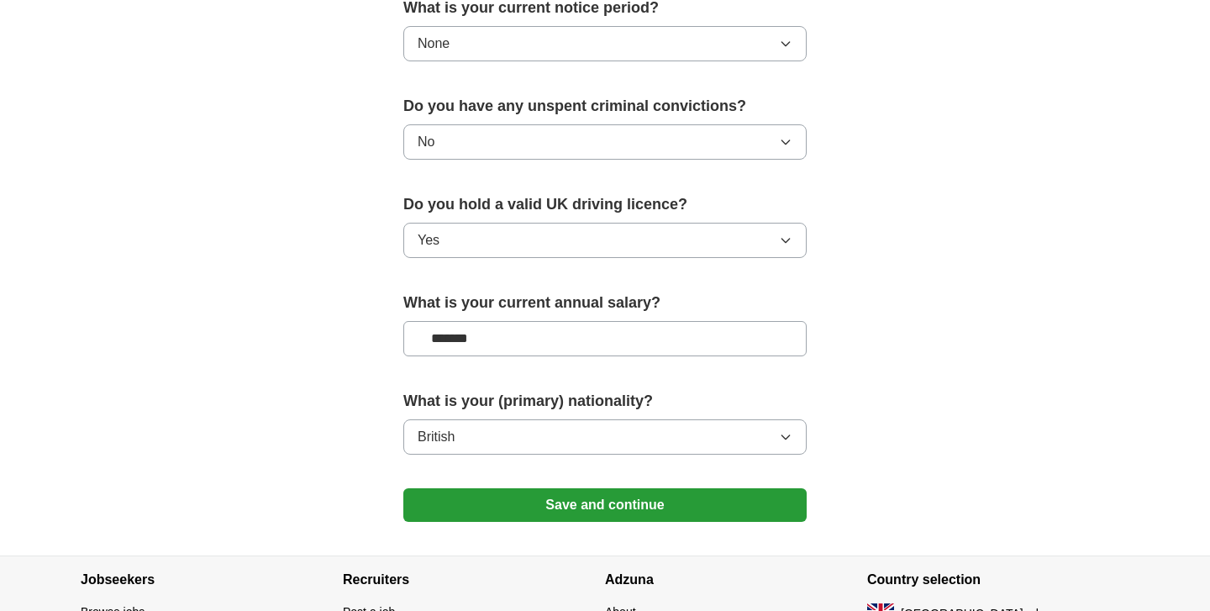
click at [589, 499] on button "Save and continue" at bounding box center [604, 505] width 403 height 34
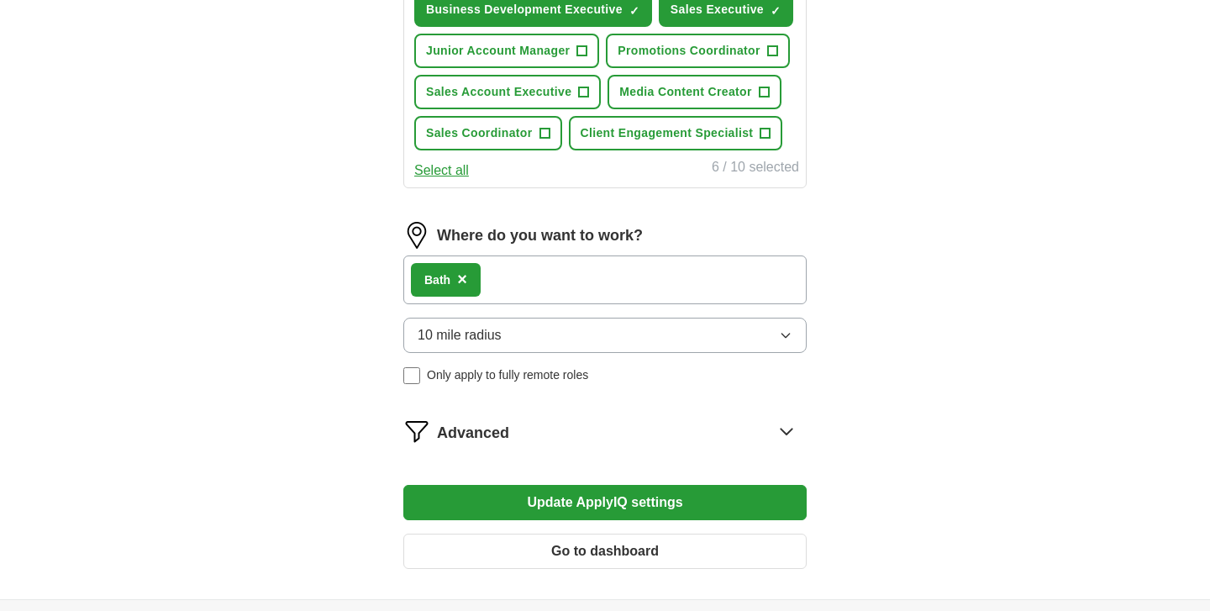
scroll to position [766, 0]
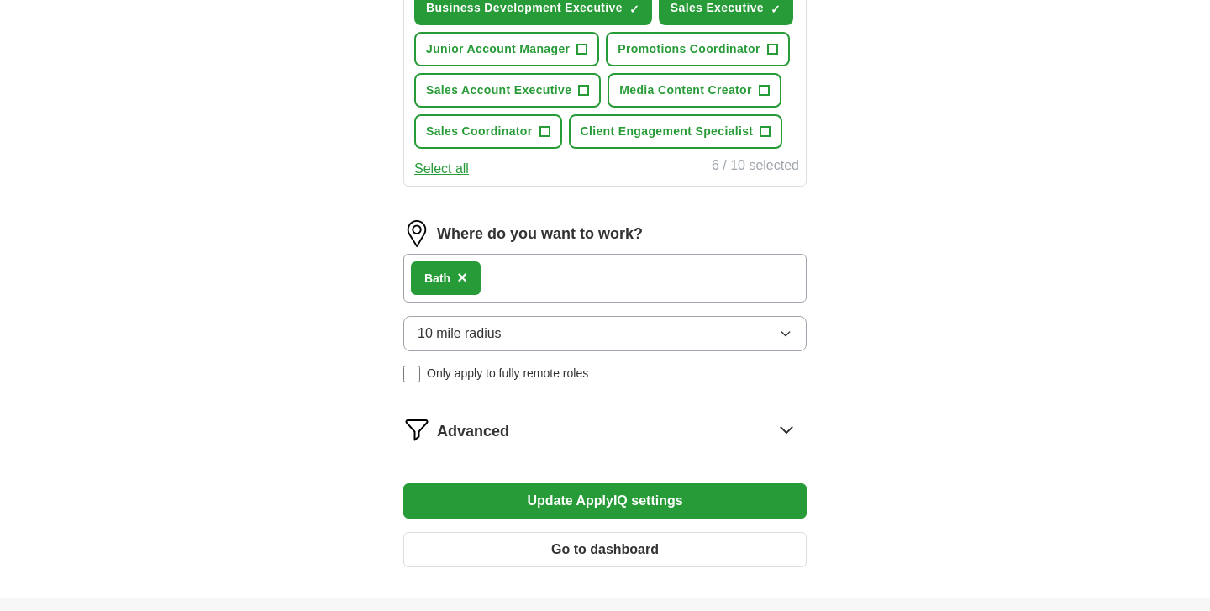
click at [582, 435] on div "Advanced" at bounding box center [622, 429] width 370 height 27
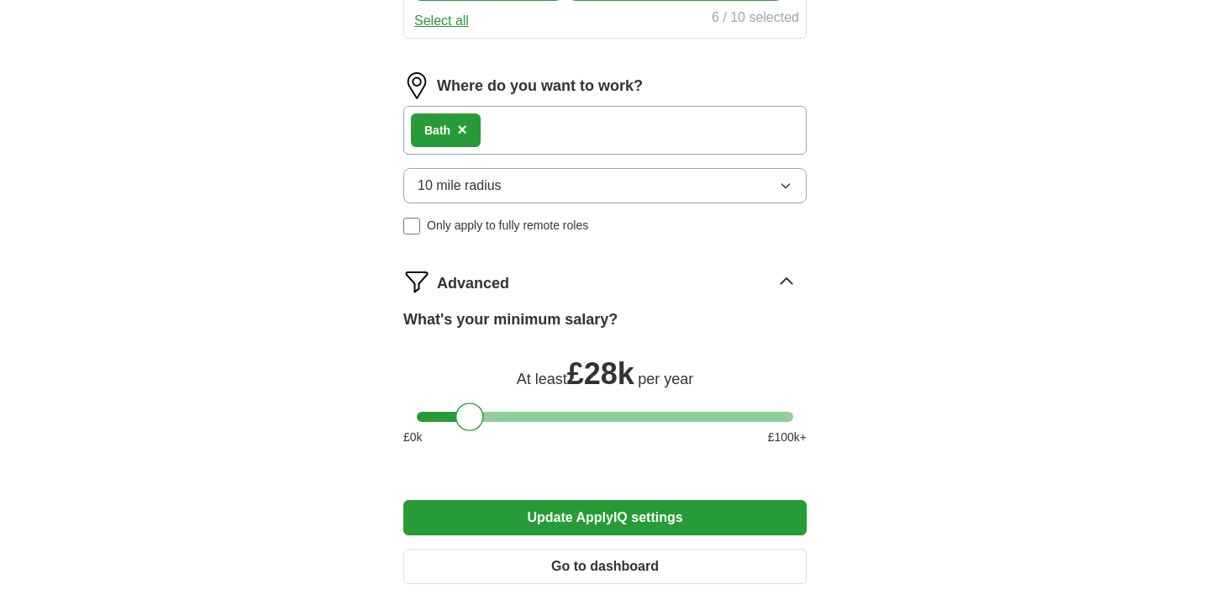
scroll to position [915, 0]
drag, startPoint x: 474, startPoint y: 406, endPoint x: 490, endPoint y: 407, distance: 16.0
click at [490, 407] on div at bounding box center [487, 416] width 29 height 29
click at [484, 421] on div at bounding box center [482, 416] width 29 height 29
click at [487, 421] on div at bounding box center [482, 416] width 29 height 29
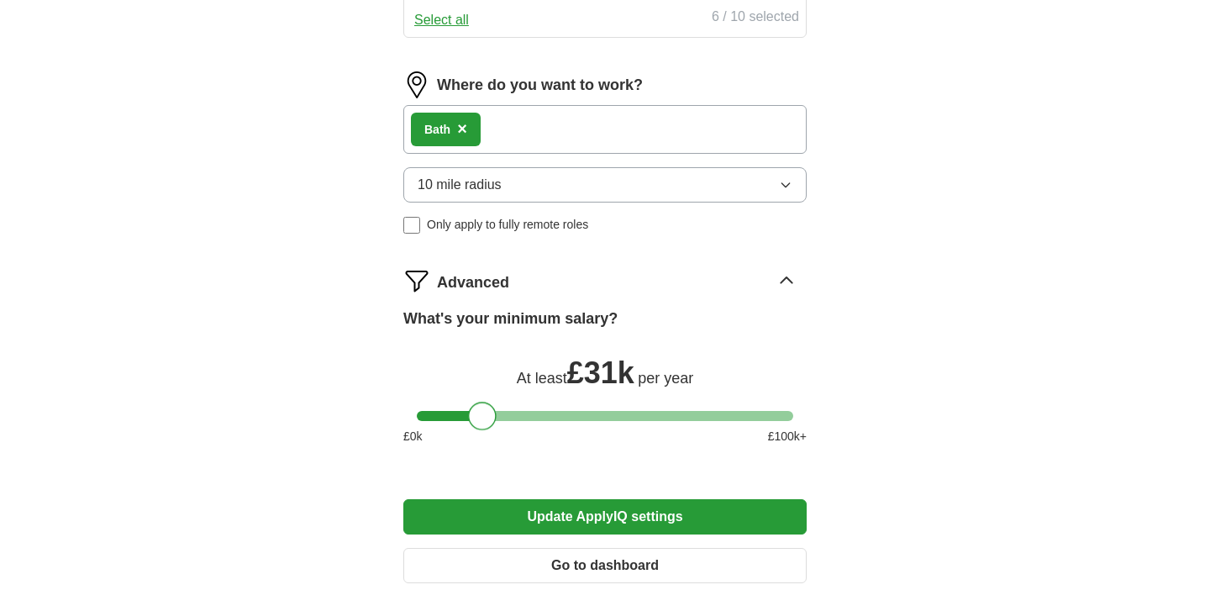
click at [581, 508] on button "Update ApplyIQ settings" at bounding box center [604, 516] width 403 height 35
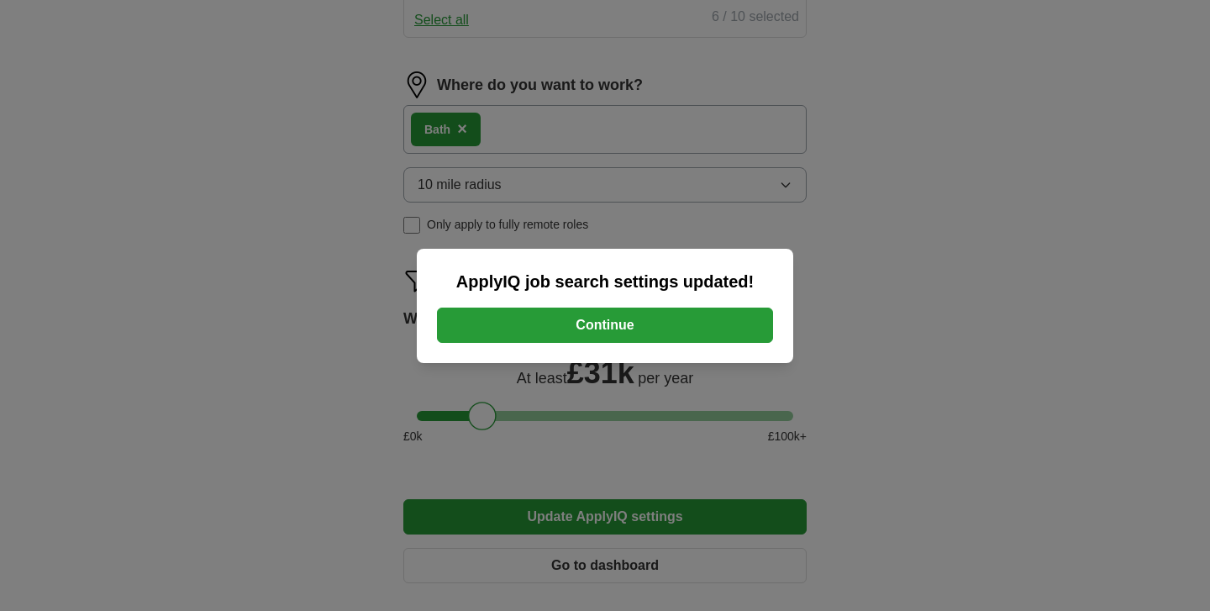
click at [619, 318] on button "Continue" at bounding box center [605, 324] width 336 height 35
